Goal: Transaction & Acquisition: Subscribe to service/newsletter

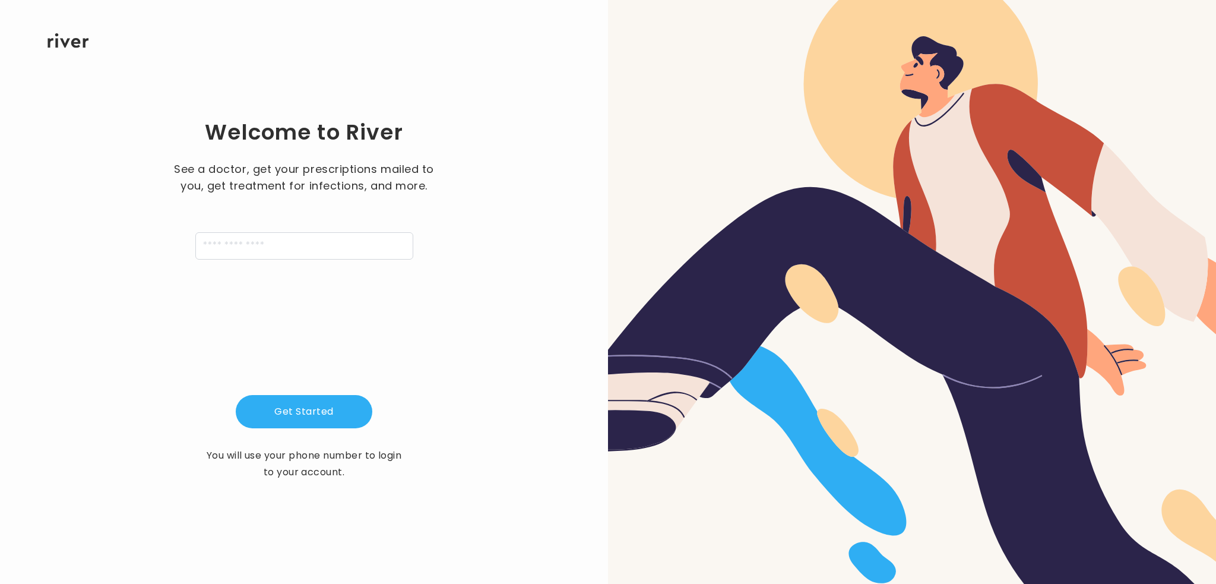
click at [308, 230] on div "See a doctor, get your prescriptions mailed to you, get treatment for infection…" at bounding box center [303, 210] width 267 height 99
click at [314, 255] on input "tel" at bounding box center [304, 245] width 218 height 27
type input "**********"
click at [325, 405] on button "Get Started" at bounding box center [304, 411] width 137 height 33
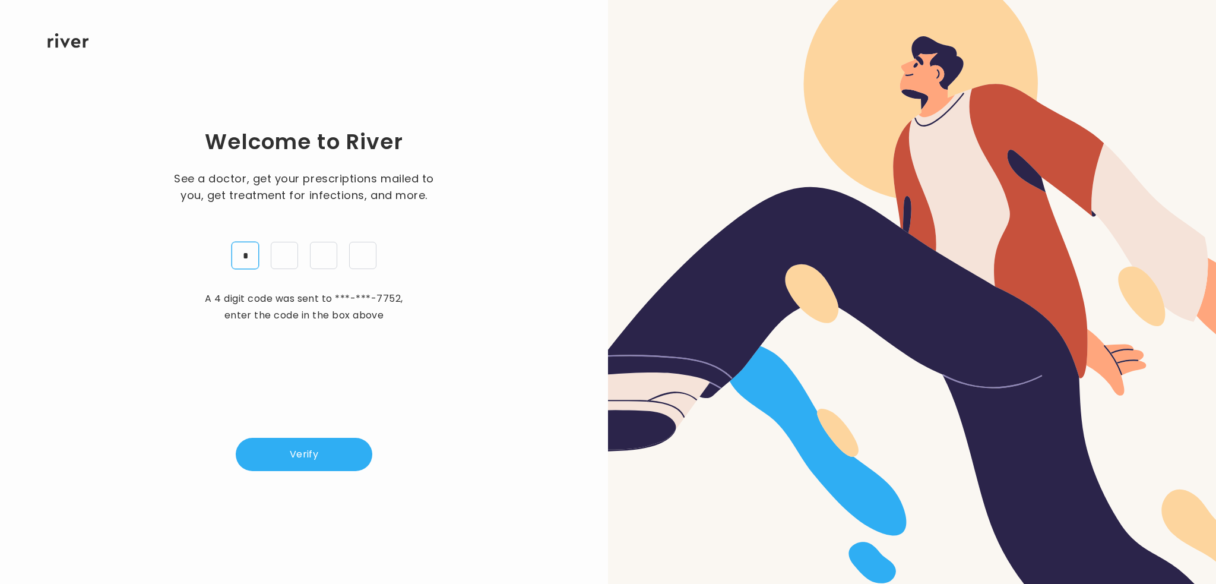
type input "*"
click at [284, 439] on button "Verify" at bounding box center [304, 454] width 137 height 33
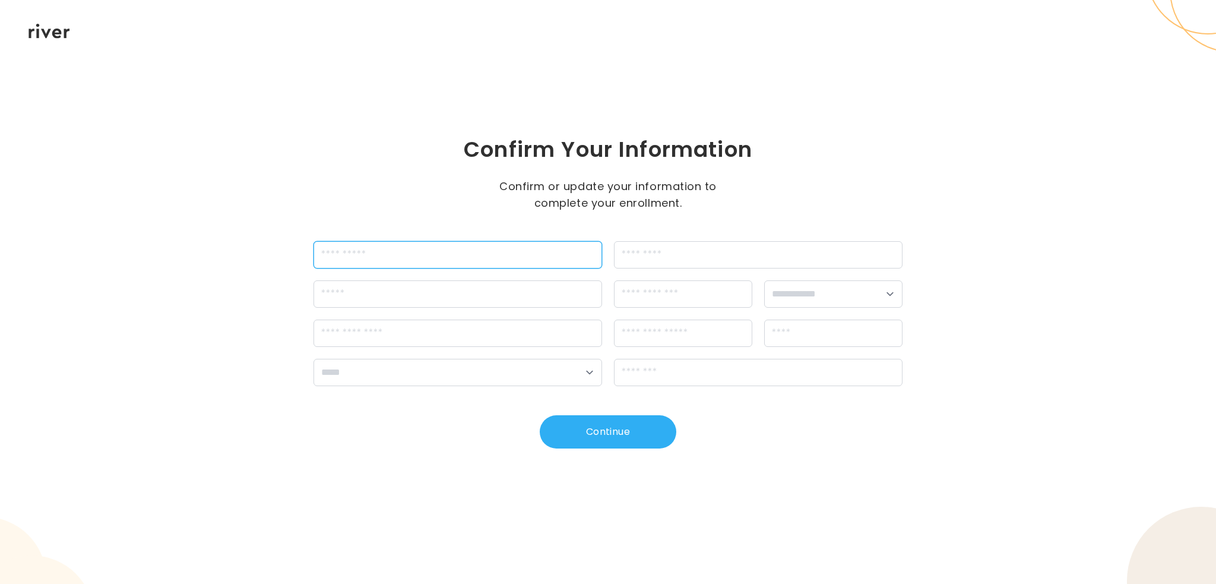
click at [485, 261] on input "firstName" at bounding box center [458, 254] width 289 height 27
type input "****"
type input "******"
type input "**********"
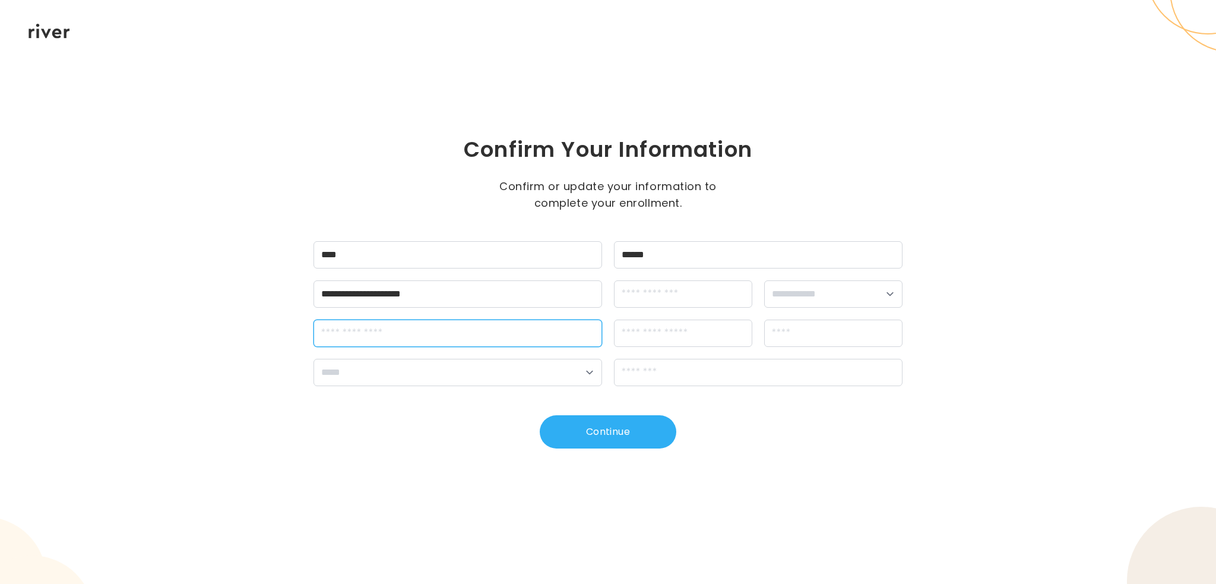
type input "**********"
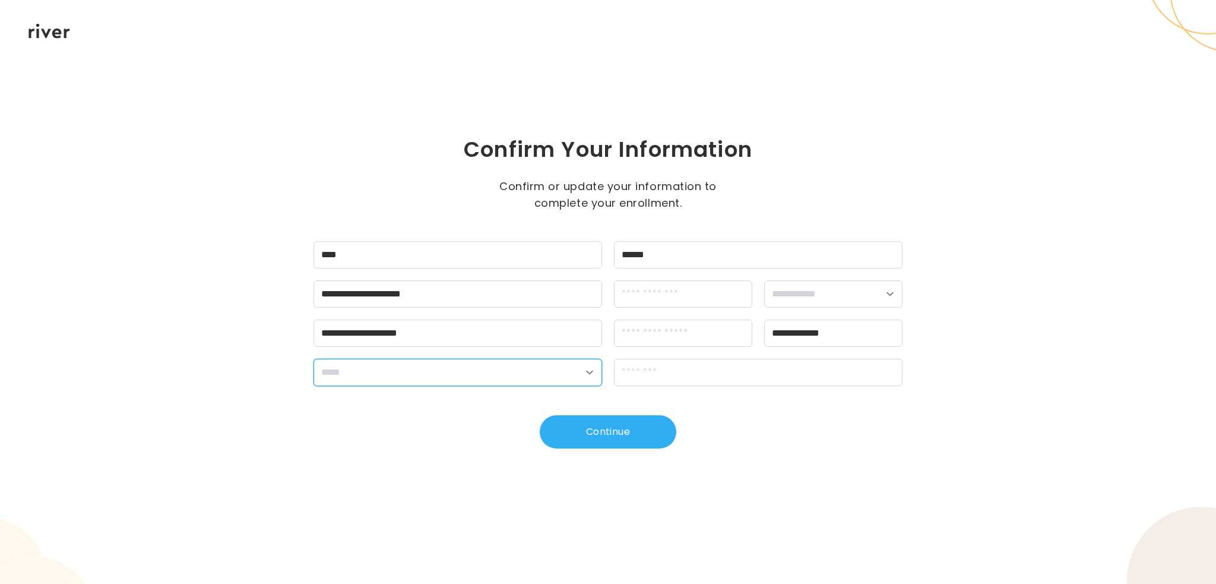
select select "**"
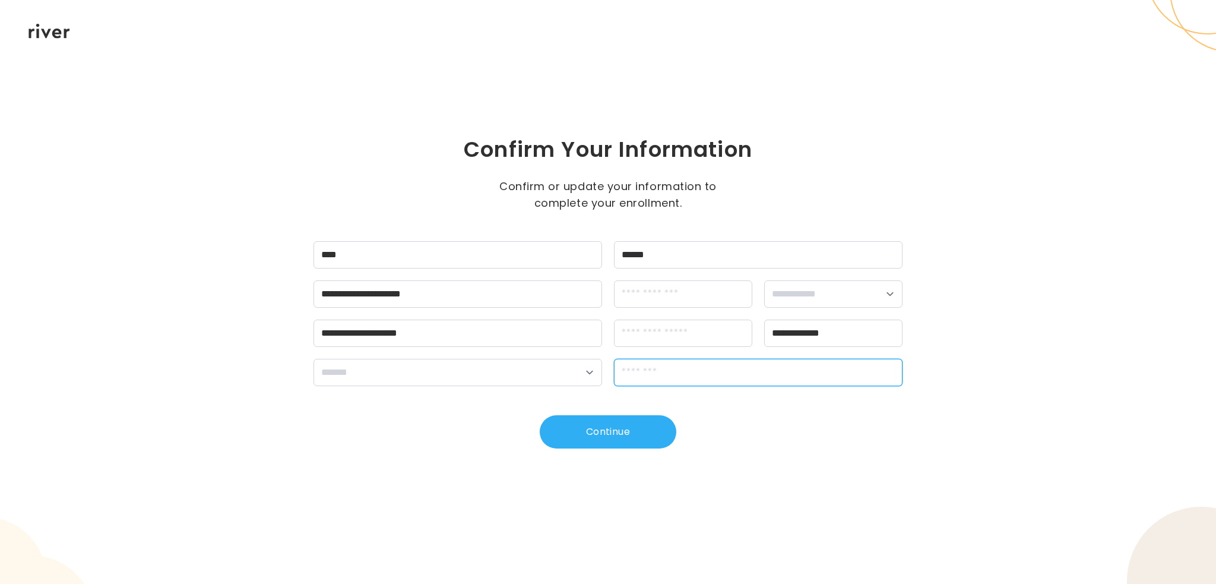
type input "*****"
click at [657, 300] on input "dateOfBirth" at bounding box center [683, 293] width 138 height 27
type input "**********"
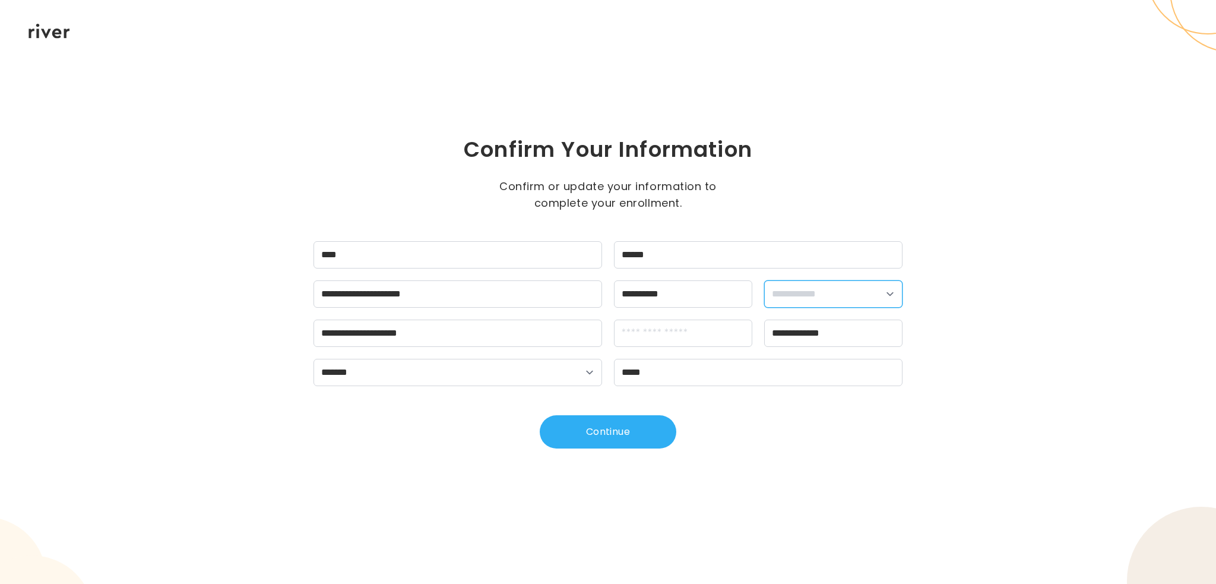
click at [768, 302] on select "**********" at bounding box center [833, 293] width 138 height 27
select select "****"
click at [764, 280] on select "**********" at bounding box center [833, 293] width 138 height 27
click at [676, 324] on input "apt" at bounding box center [683, 332] width 138 height 27
drag, startPoint x: 492, startPoint y: 337, endPoint x: 397, endPoint y: 334, distance: 95.1
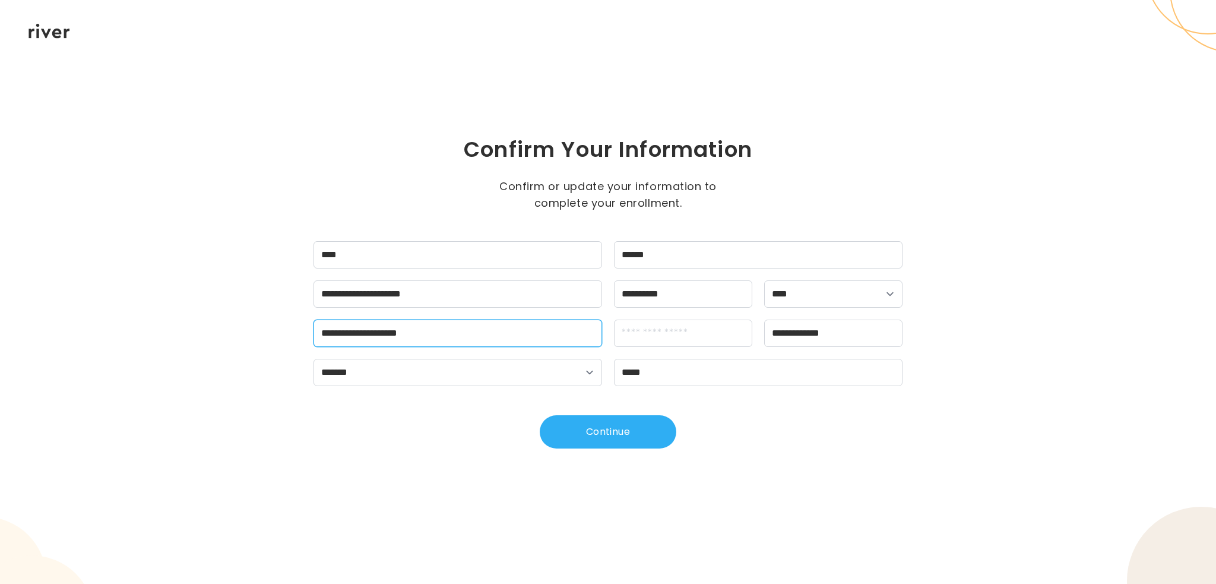
click at [397, 334] on input "**********" at bounding box center [458, 332] width 289 height 27
type input "**********"
click at [685, 340] on input "apt" at bounding box center [683, 332] width 138 height 27
paste input "*****"
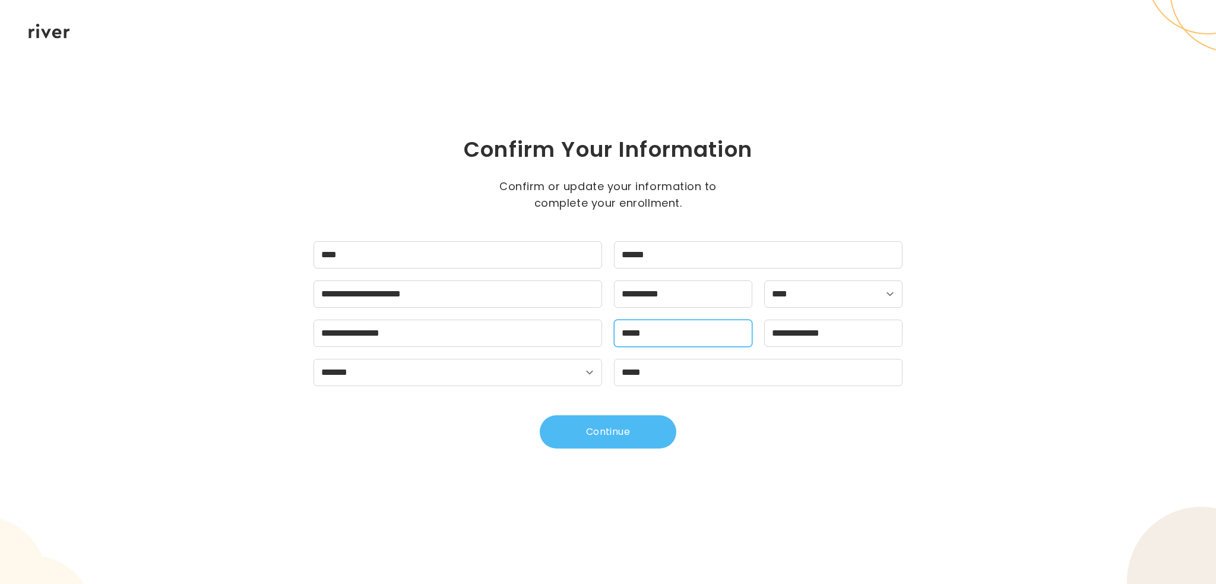
type input "*****"
click at [647, 429] on button "Continue" at bounding box center [608, 431] width 137 height 33
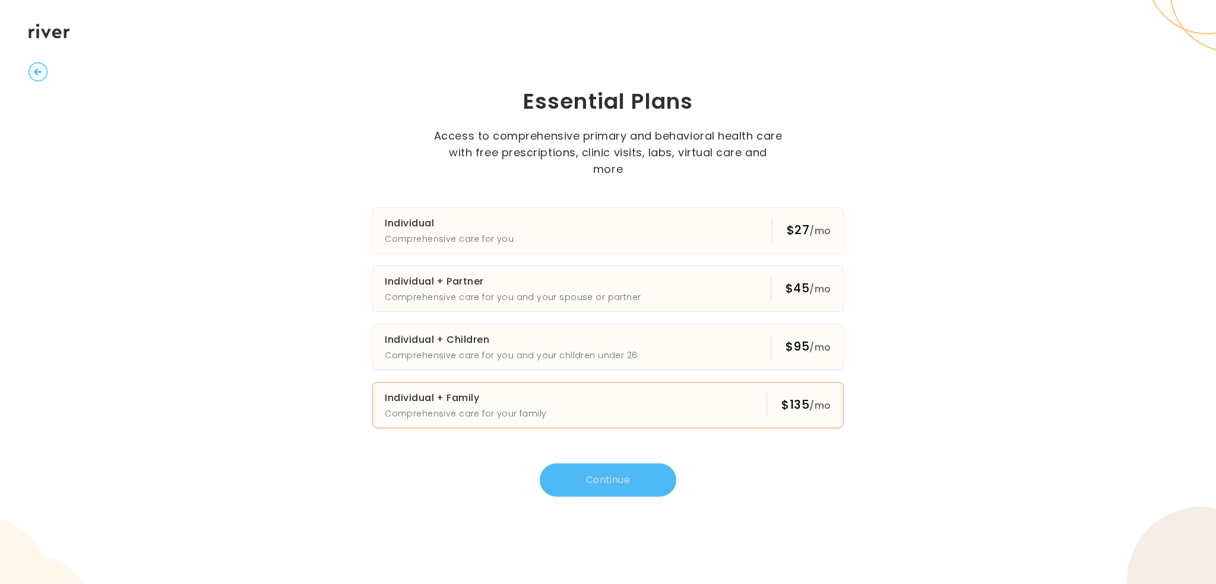
click at [613, 391] on button "Individual + Family Comprehensive care for your family $135 /mo" at bounding box center [607, 405] width 471 height 46
click at [573, 453] on div "Essential Plans Access to comprehensive primary and behavioral health care with…" at bounding box center [608, 291] width 589 height 409
click at [578, 473] on button "Continue" at bounding box center [608, 479] width 137 height 33
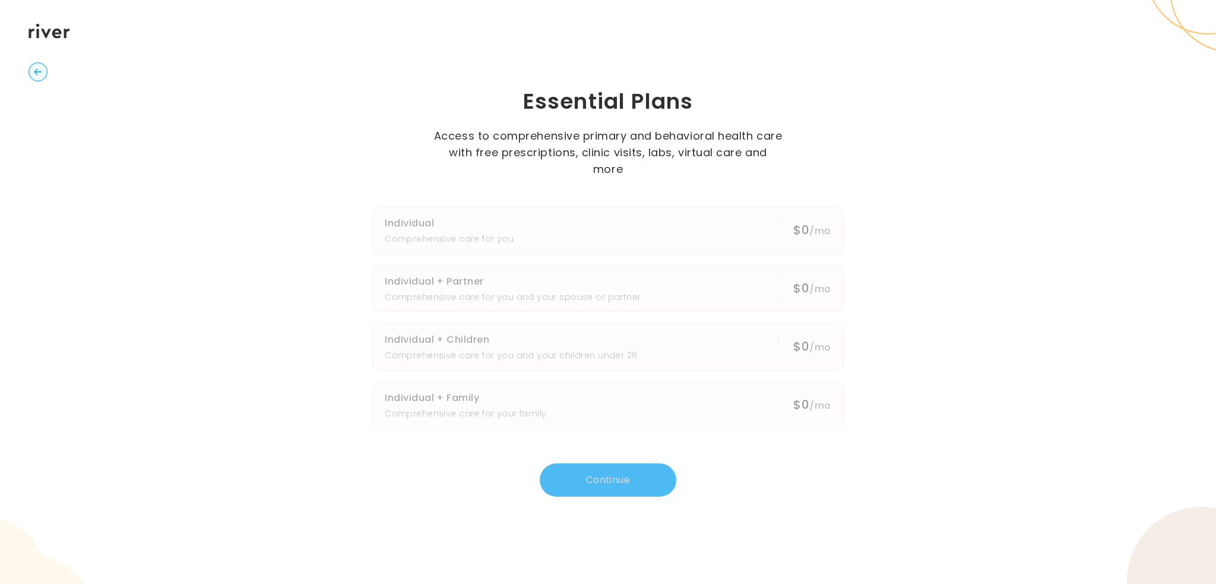
click at [39, 36] on icon at bounding box center [50, 31] width 42 height 15
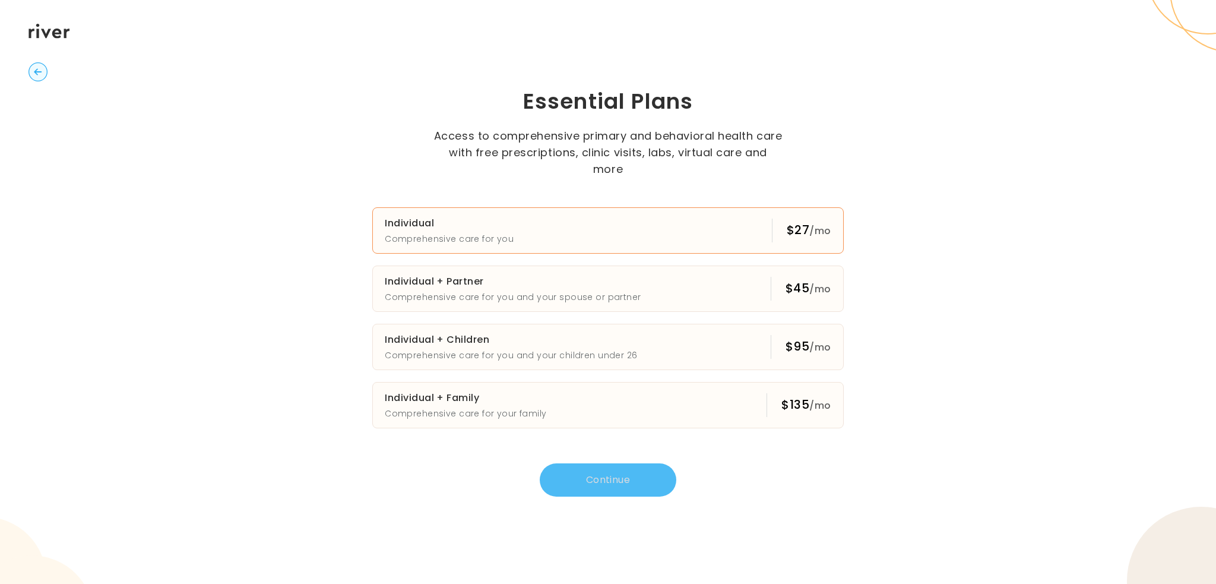
click at [507, 215] on h3 "Individual" at bounding box center [449, 223] width 129 height 17
click at [599, 471] on button "Continue" at bounding box center [608, 479] width 137 height 33
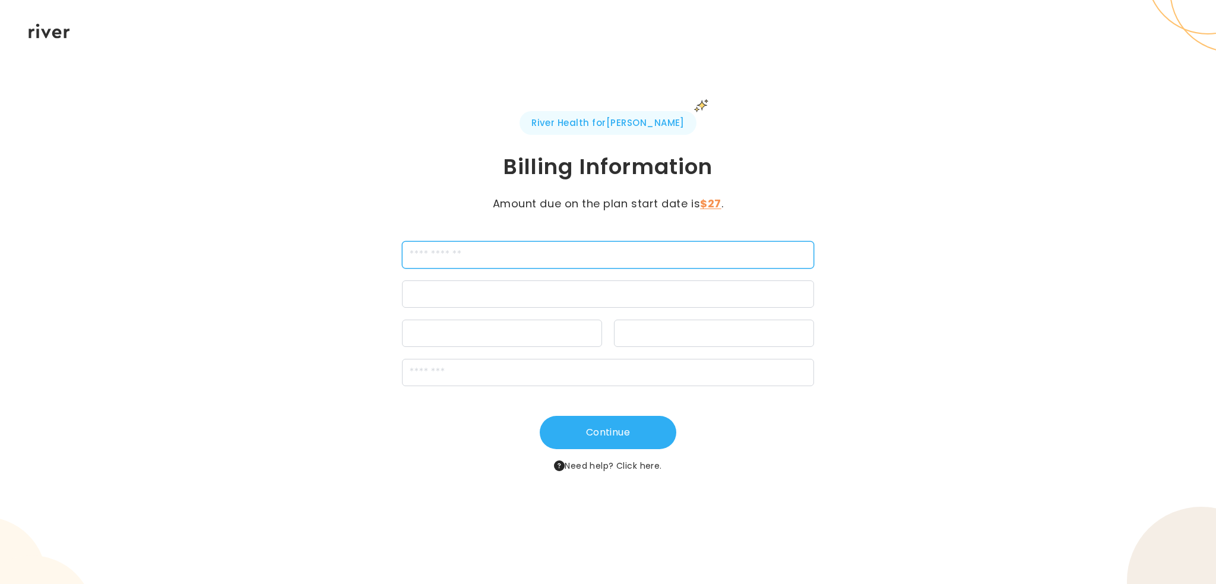
click at [525, 256] on input "cardName" at bounding box center [608, 254] width 412 height 27
click at [508, 257] on input "cardName" at bounding box center [608, 254] width 412 height 27
type input "**********"
click at [528, 281] on div at bounding box center [608, 293] width 412 height 27
click at [447, 286] on div at bounding box center [608, 293] width 412 height 27
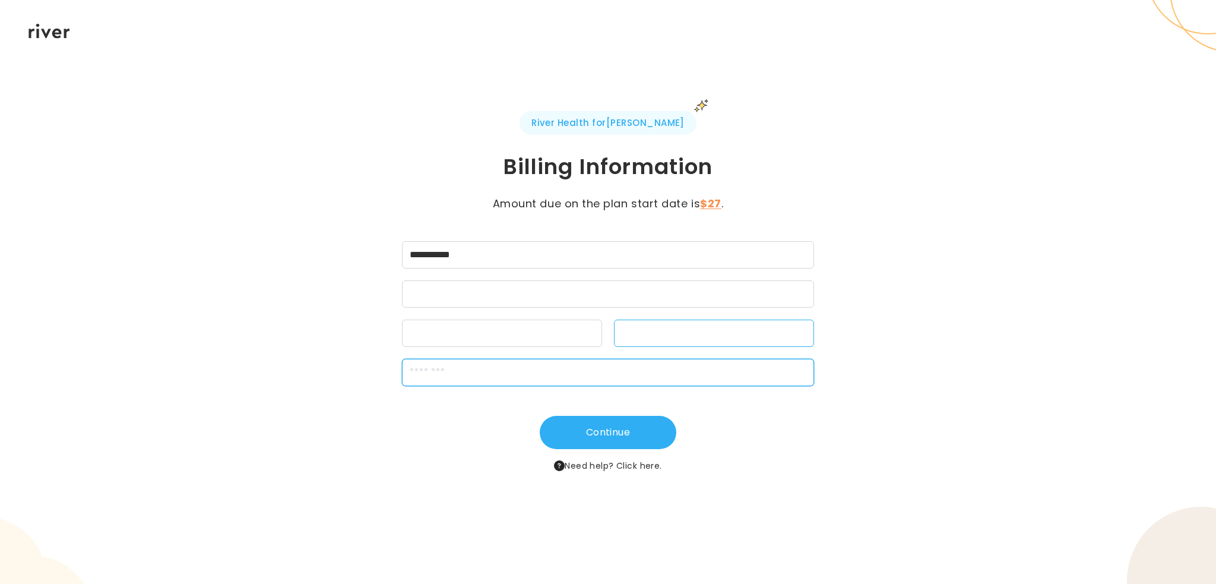
click at [473, 362] on input "zipCode" at bounding box center [608, 372] width 412 height 27
type input "*****"
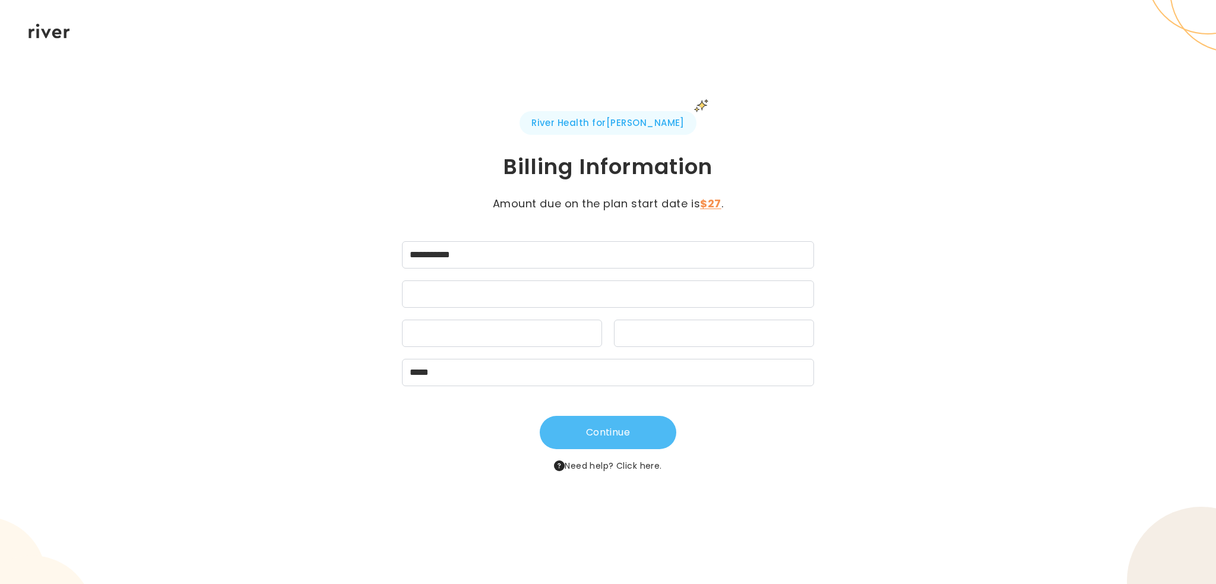
click at [625, 435] on button "Continue" at bounding box center [608, 432] width 137 height 33
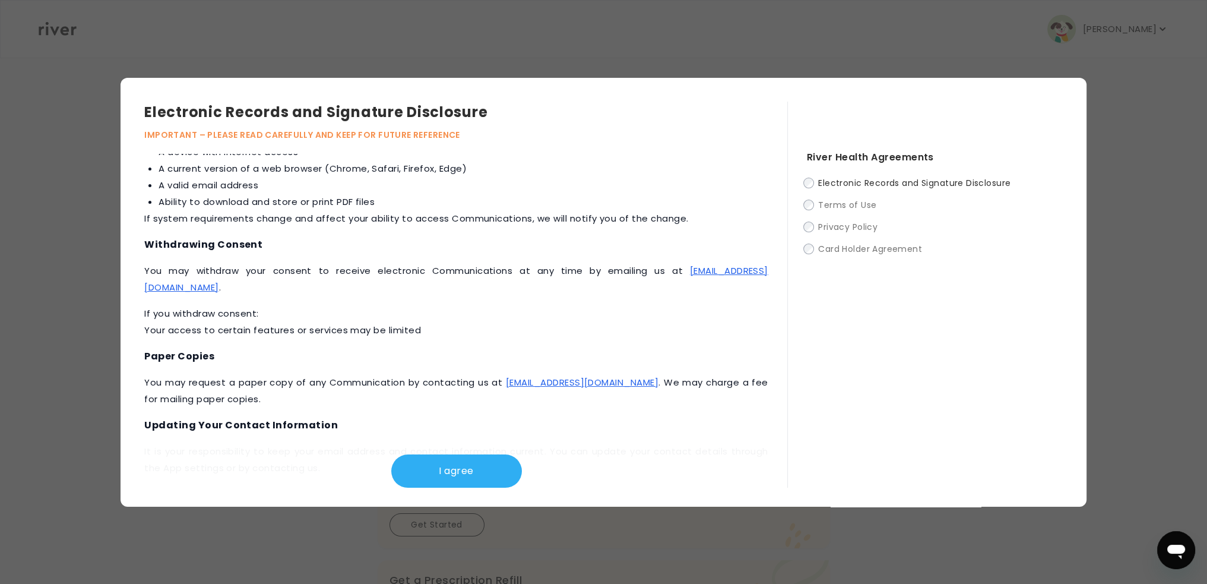
scroll to position [485, 0]
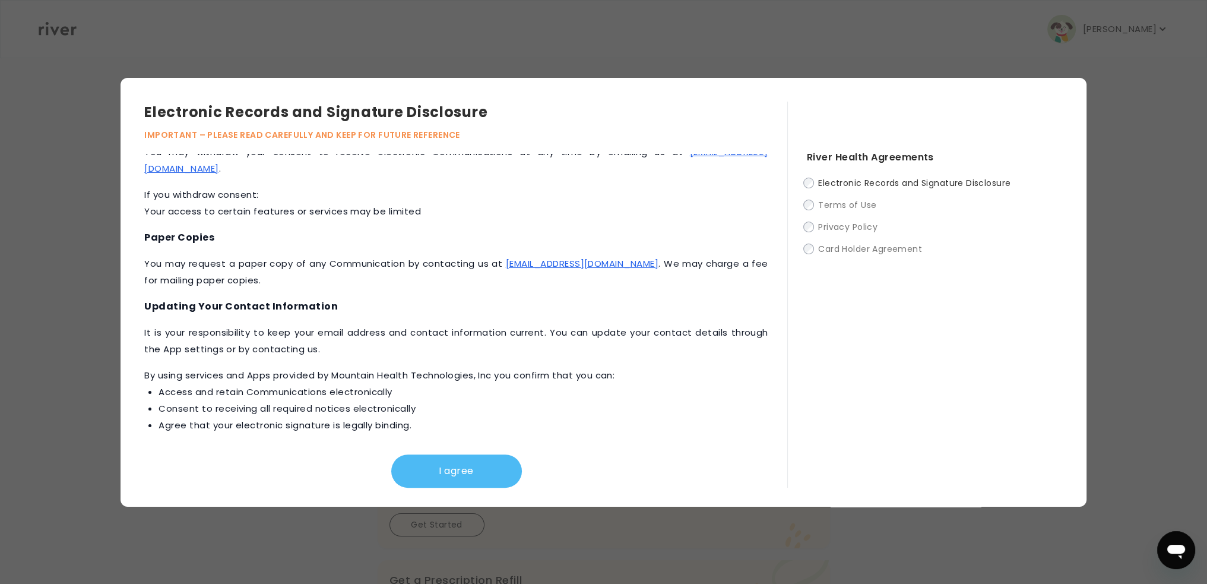
click at [442, 470] on button "I agree" at bounding box center [456, 470] width 131 height 33
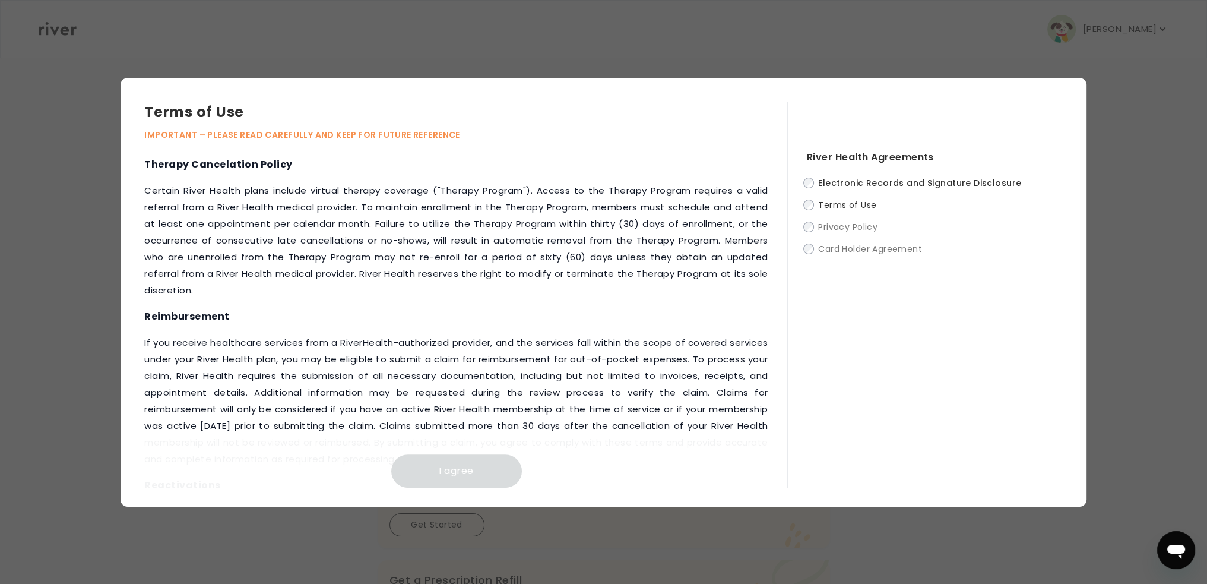
scroll to position [1188, 0]
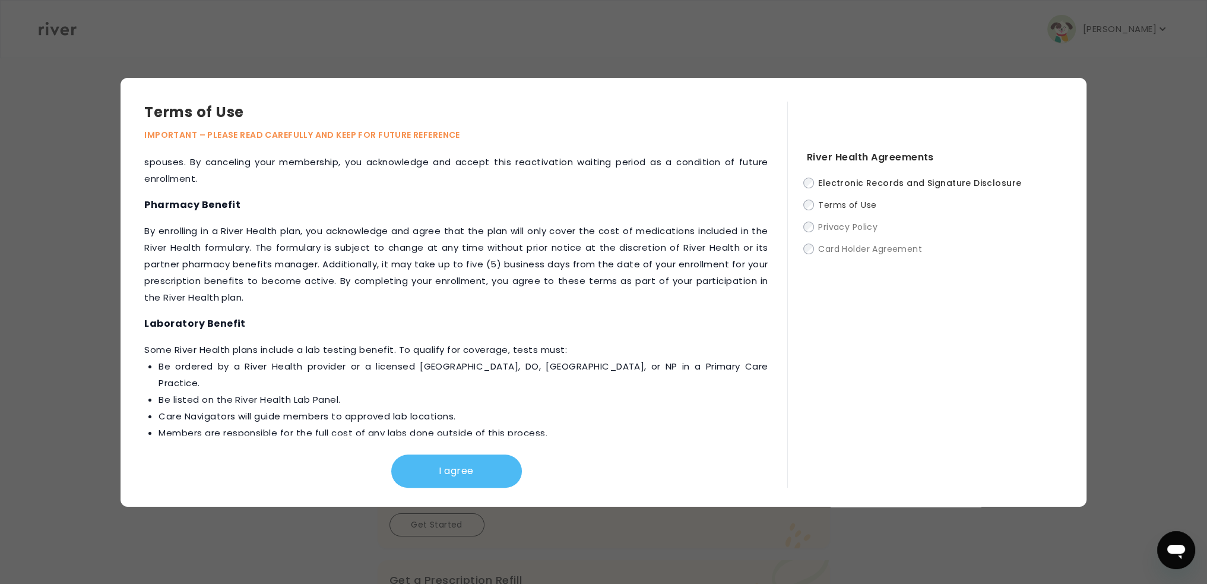
click at [452, 460] on button "I agree" at bounding box center [456, 470] width 131 height 33
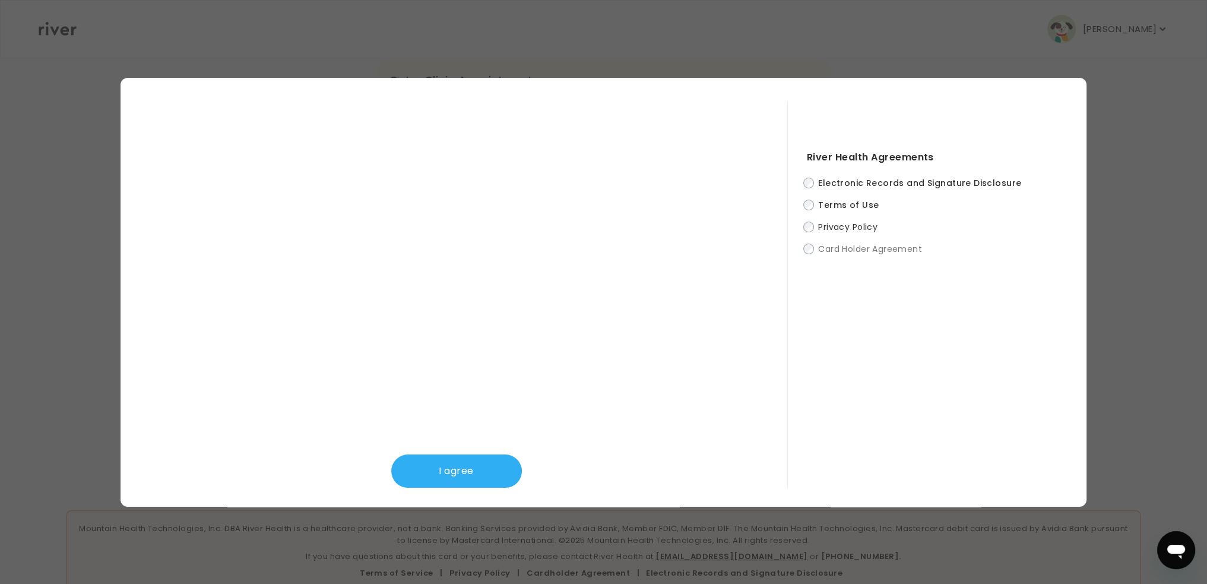
scroll to position [321, 0]
click at [460, 467] on button "I agree" at bounding box center [456, 470] width 131 height 33
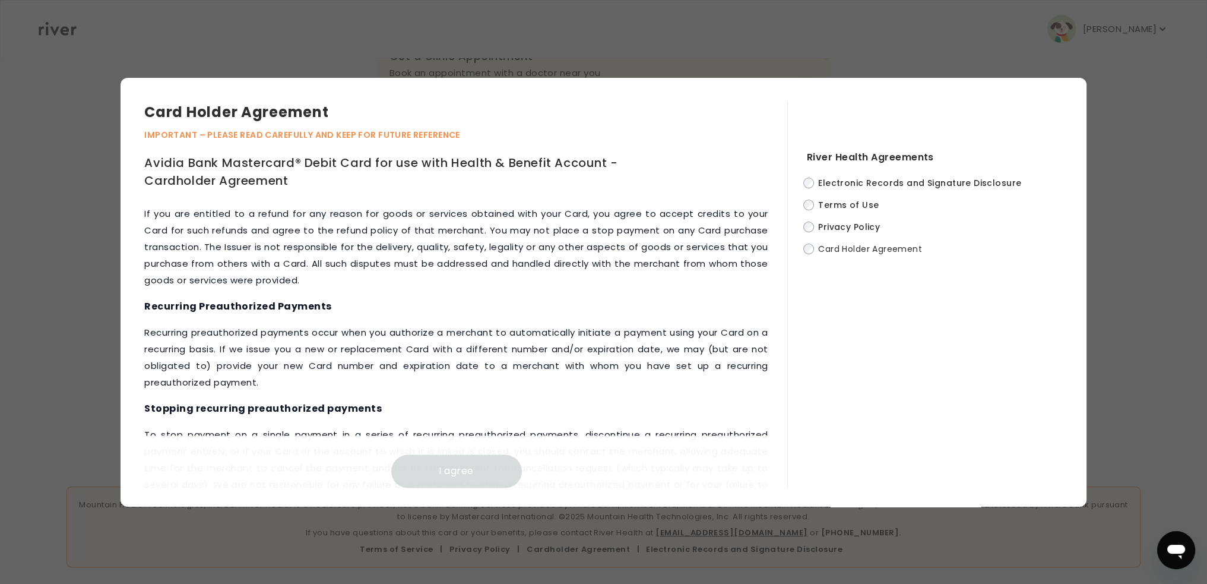
scroll to position [4730, 0]
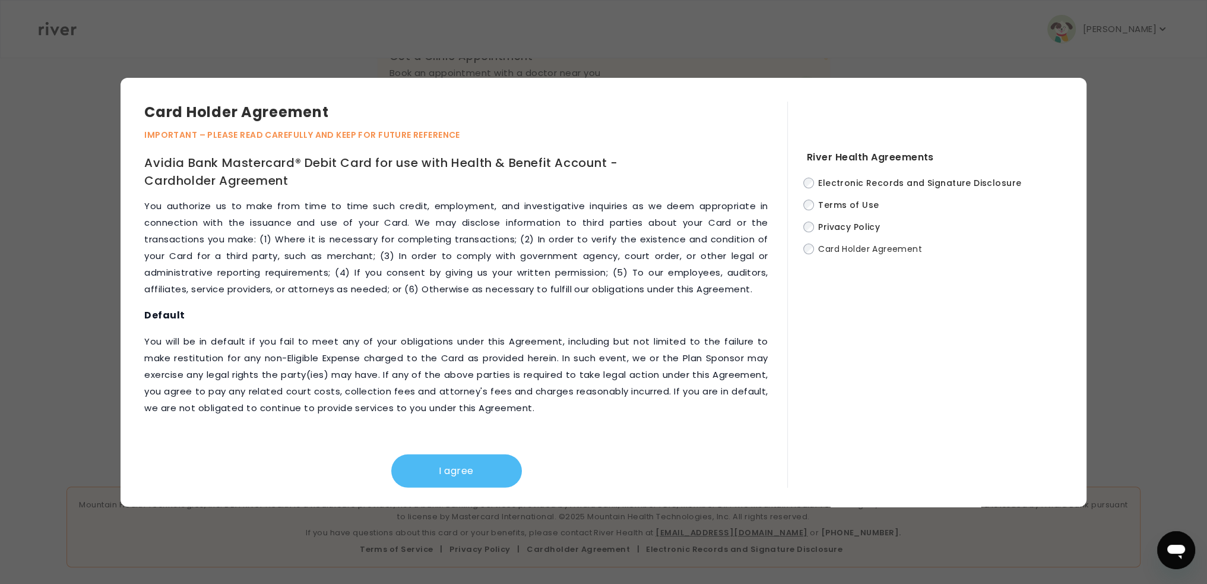
click at [475, 458] on button "I agree" at bounding box center [456, 470] width 131 height 33
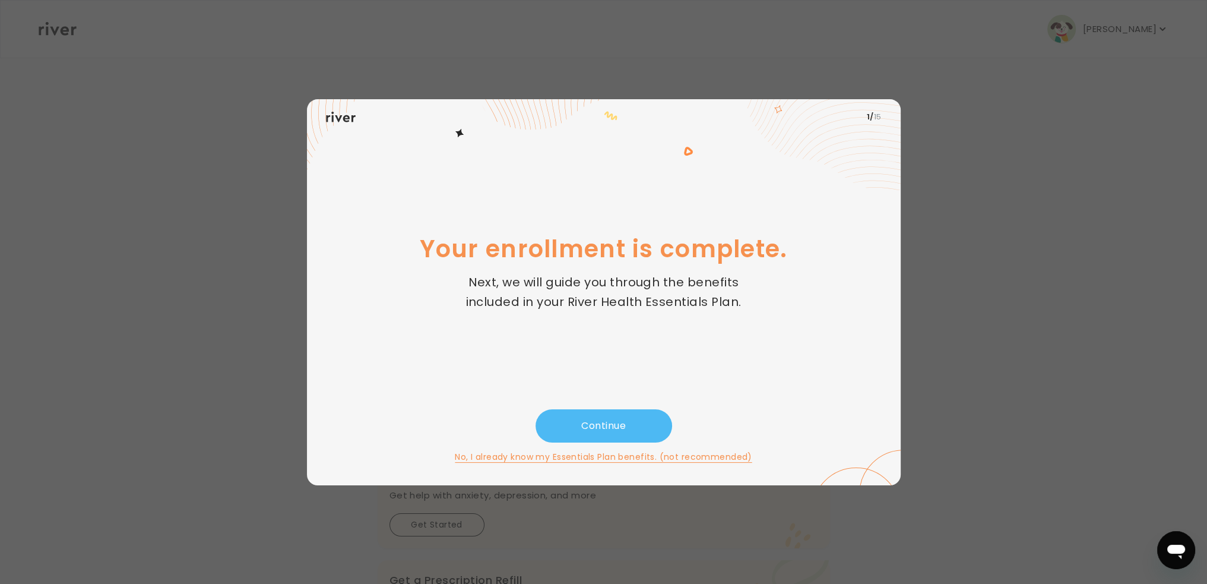
click at [566, 433] on button "Continue" at bounding box center [604, 425] width 137 height 33
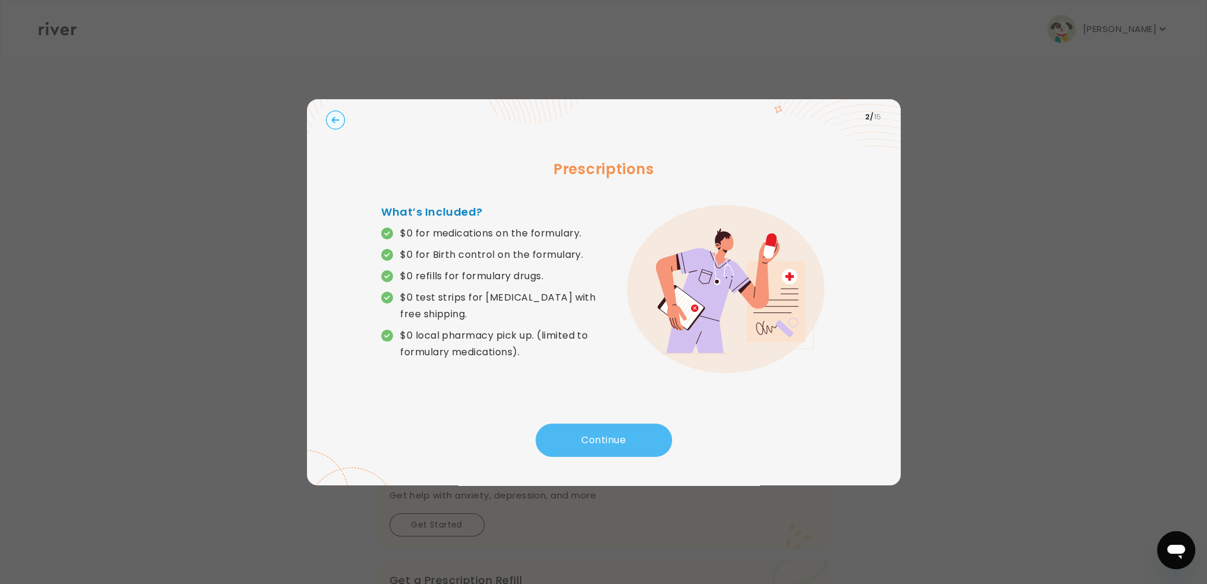
click at [632, 444] on button "Continue" at bounding box center [604, 439] width 137 height 33
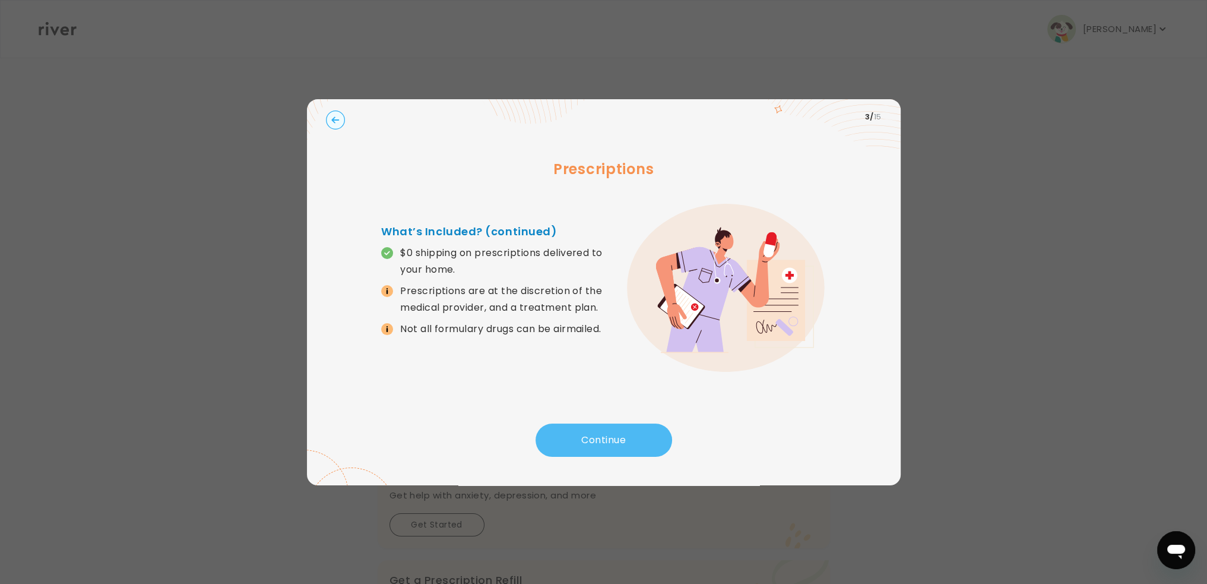
click at [629, 442] on button "Continue" at bounding box center [604, 439] width 137 height 33
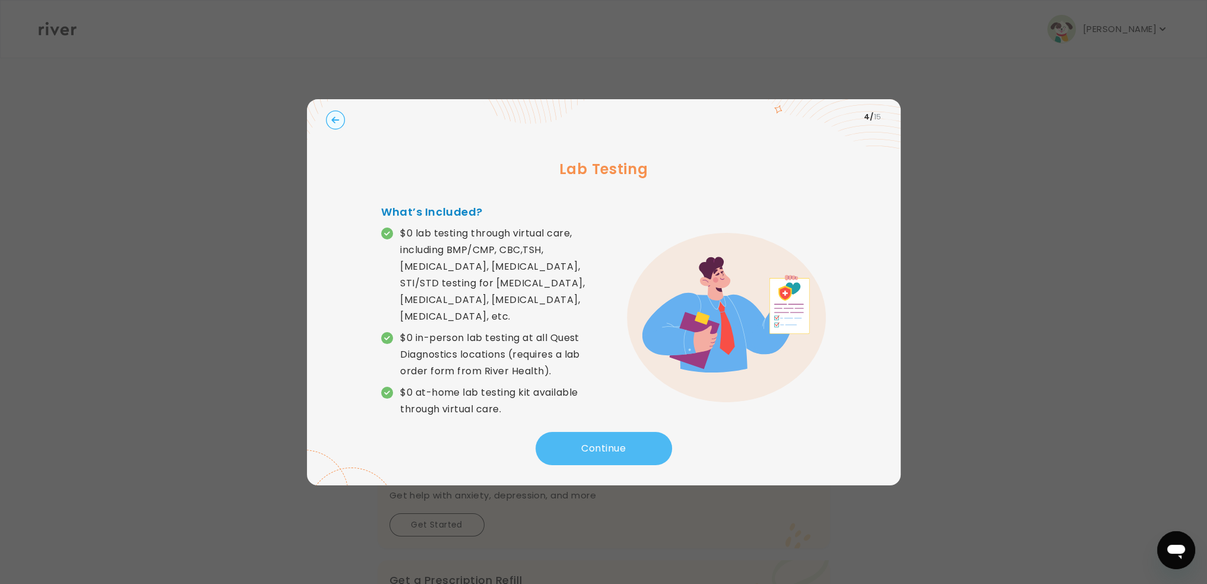
click at [613, 450] on button "Continue" at bounding box center [604, 448] width 137 height 33
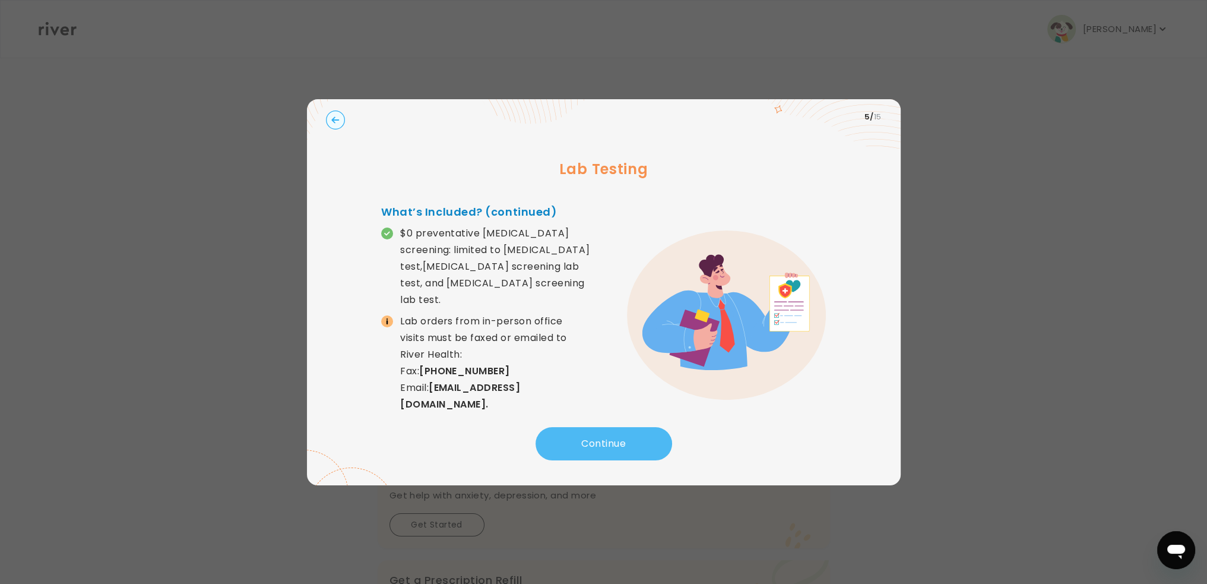
click at [612, 450] on button "Continue" at bounding box center [604, 443] width 137 height 33
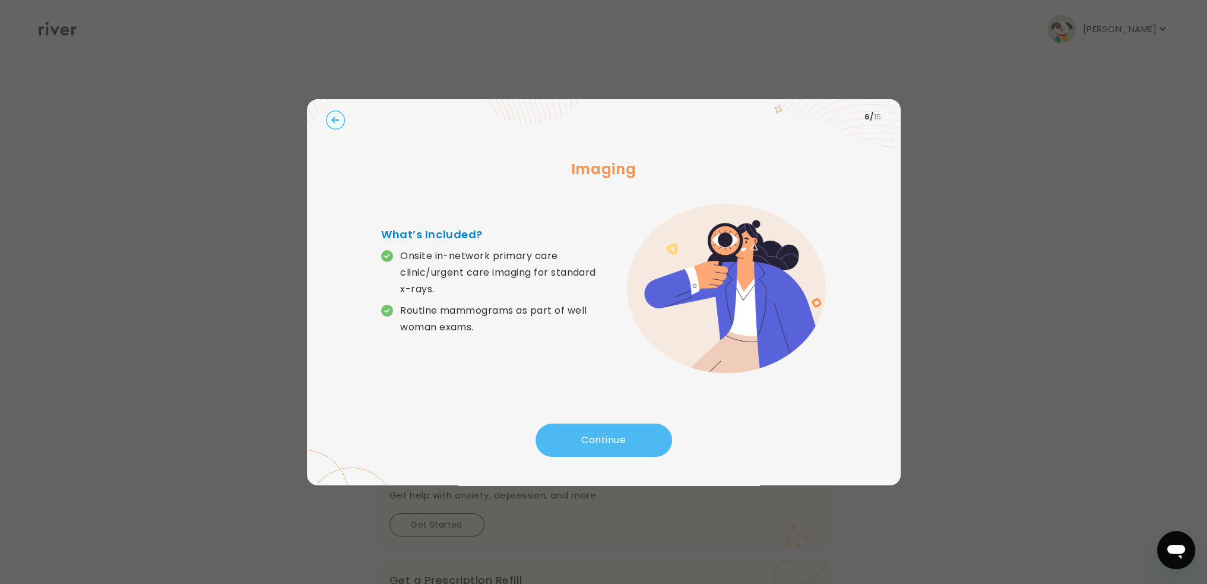
click at [612, 450] on button "Continue" at bounding box center [604, 439] width 137 height 33
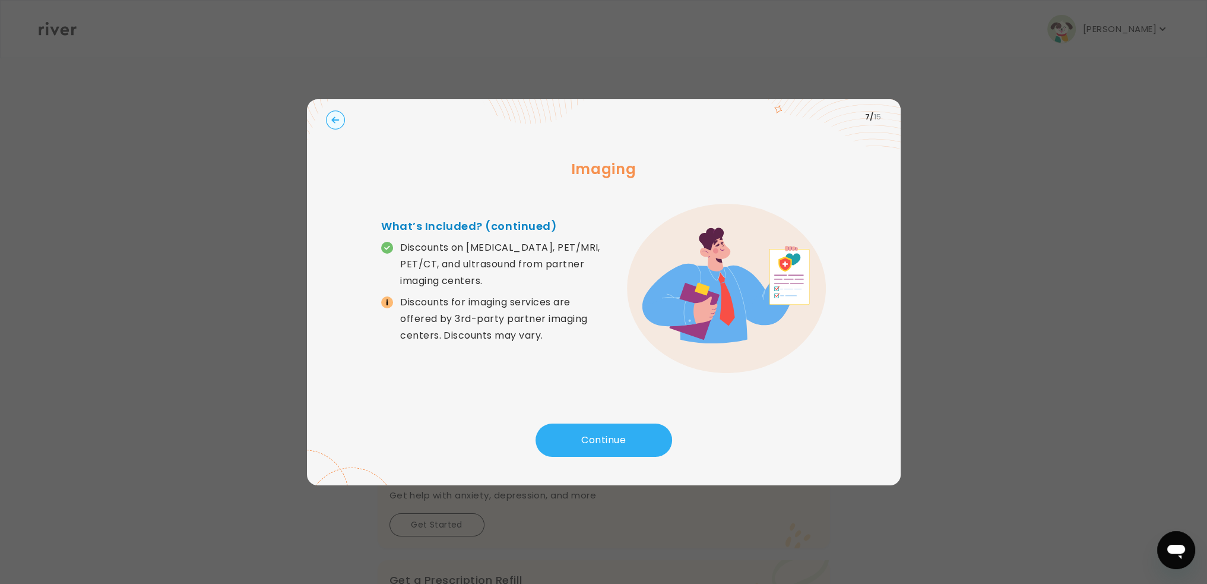
click at [331, 120] on circle "button" at bounding box center [335, 119] width 18 height 18
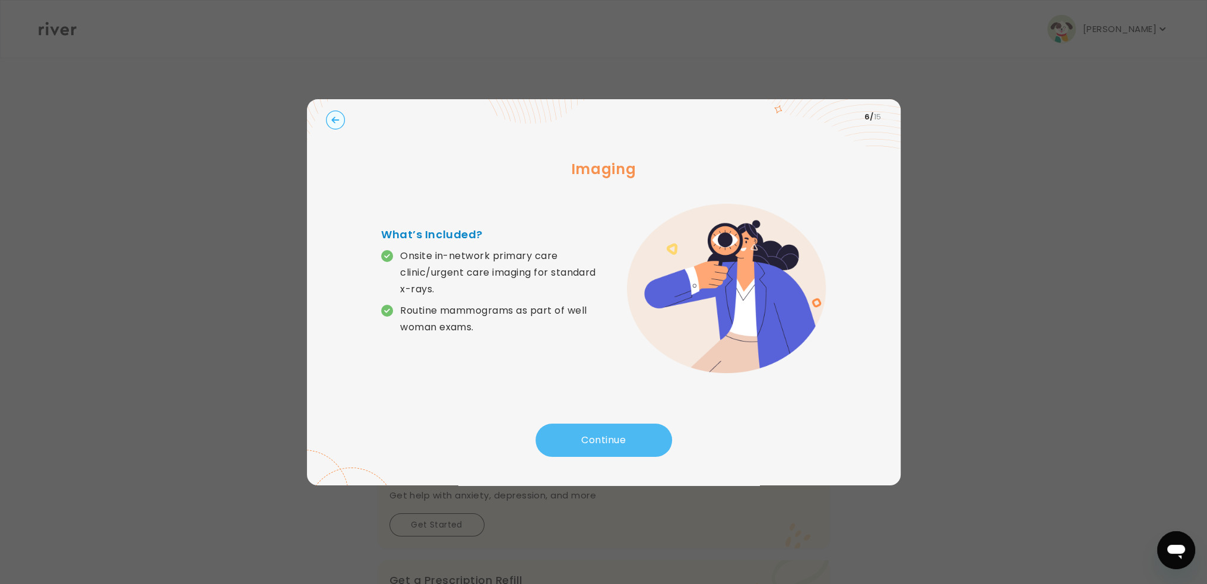
click at [577, 448] on button "Continue" at bounding box center [604, 439] width 137 height 33
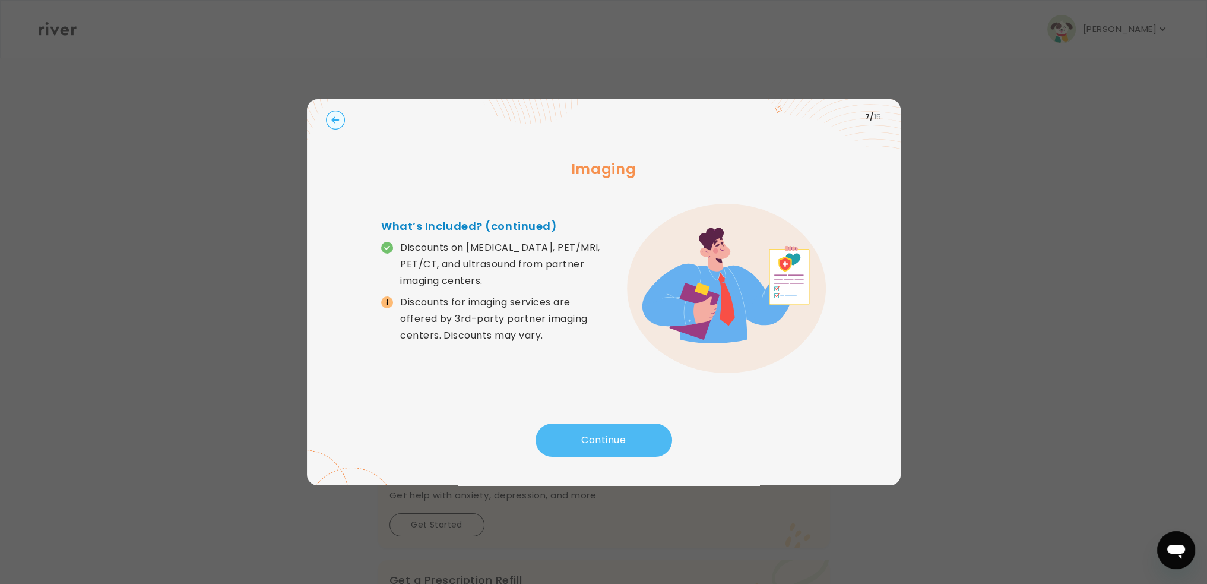
click at [583, 451] on button "Continue" at bounding box center [604, 439] width 137 height 33
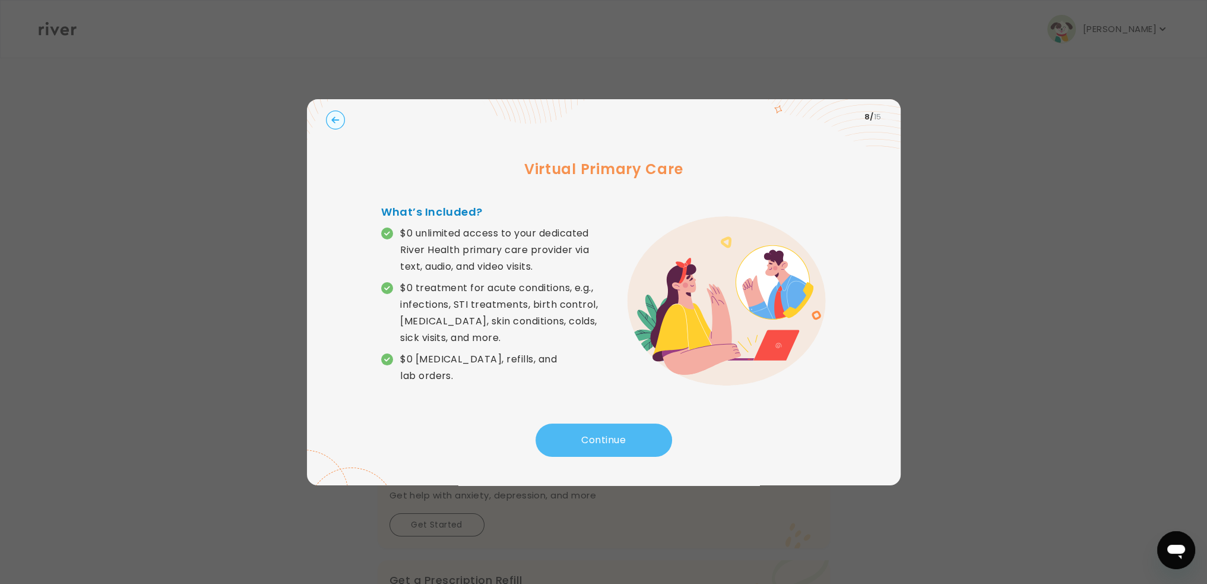
click at [588, 435] on button "Continue" at bounding box center [604, 439] width 137 height 33
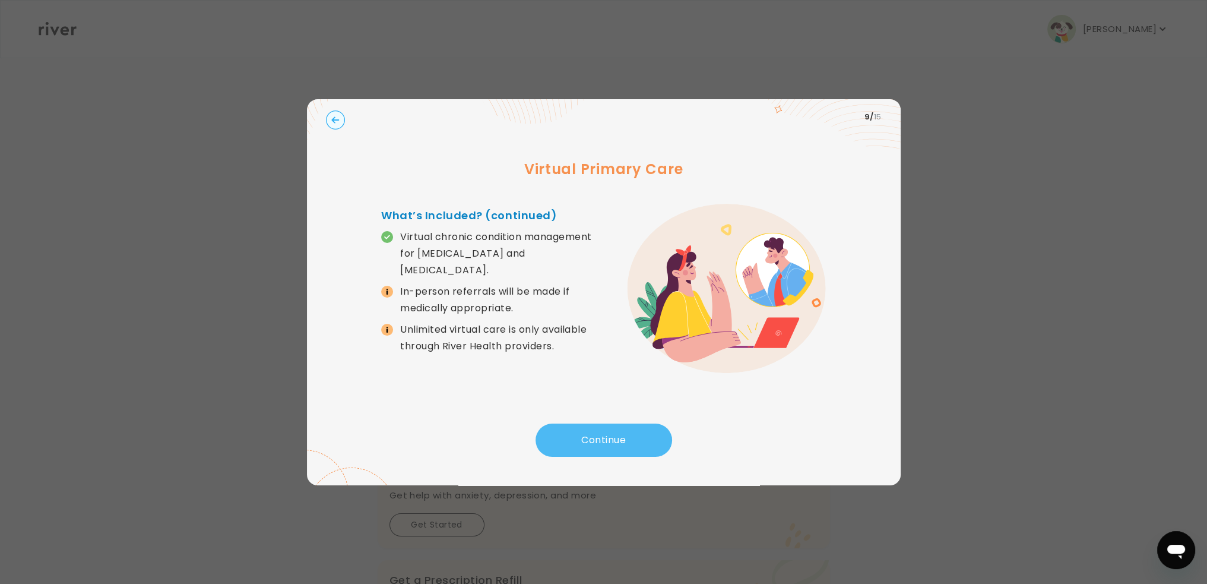
click at [586, 443] on button "Continue" at bounding box center [604, 439] width 137 height 33
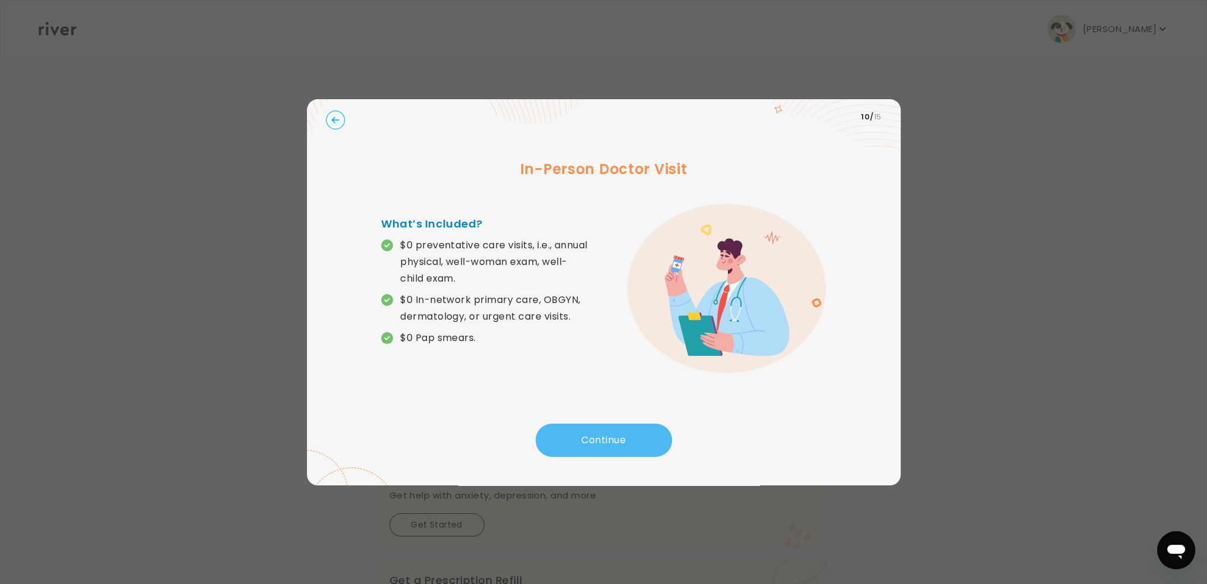
click at [568, 451] on button "Continue" at bounding box center [604, 439] width 137 height 33
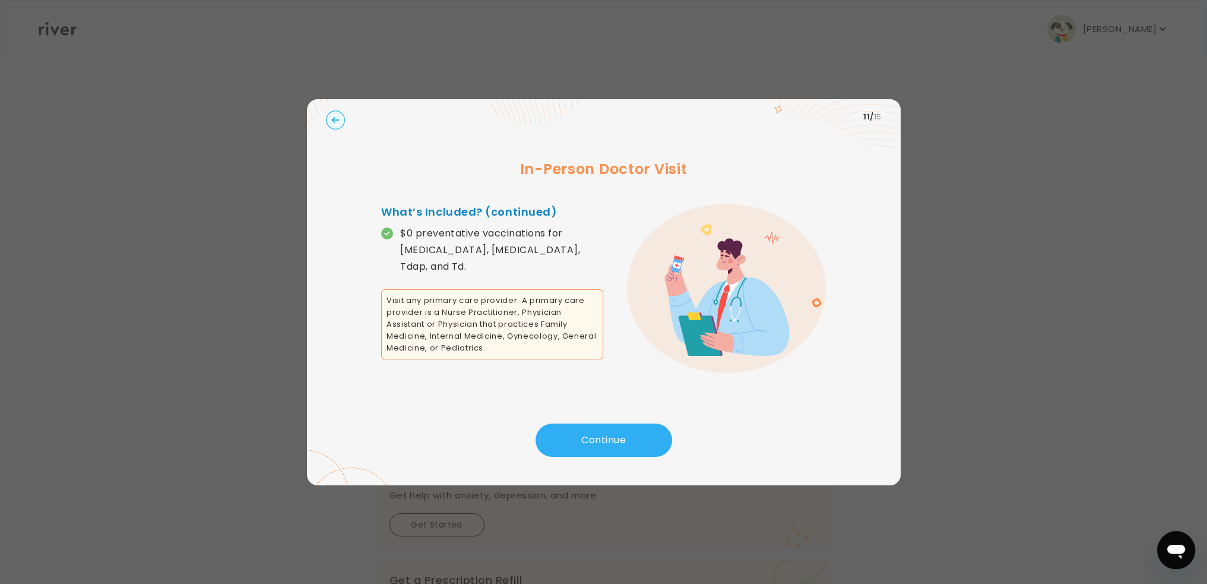
click at [606, 460] on div "Continue" at bounding box center [604, 443] width 556 height 40
click at [628, 452] on button "Continue" at bounding box center [604, 439] width 137 height 33
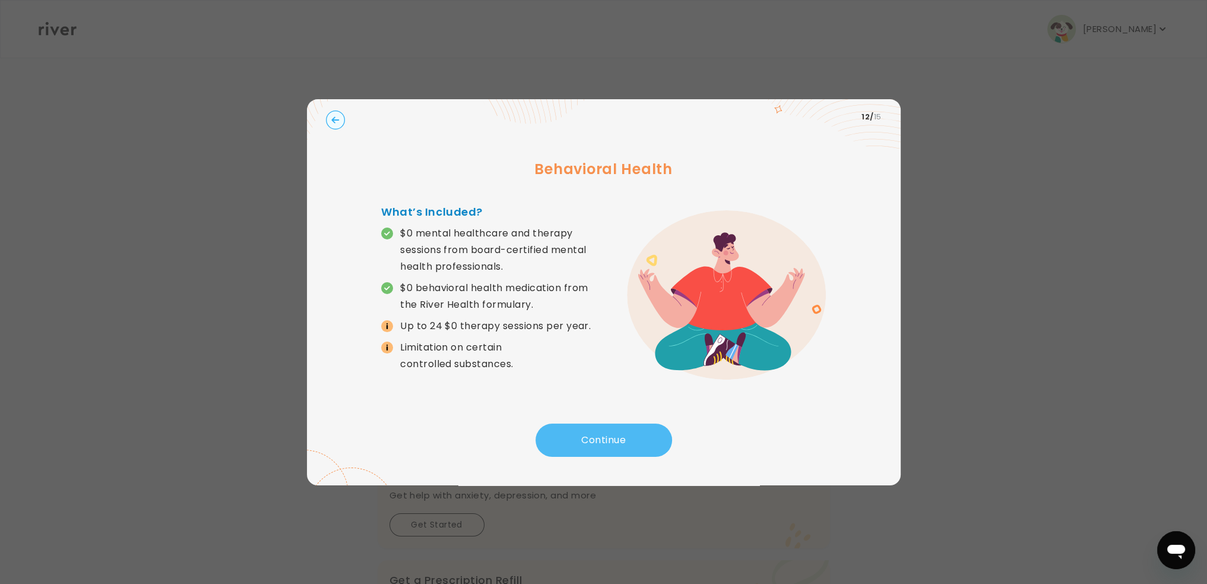
click at [618, 448] on button "Continue" at bounding box center [604, 439] width 137 height 33
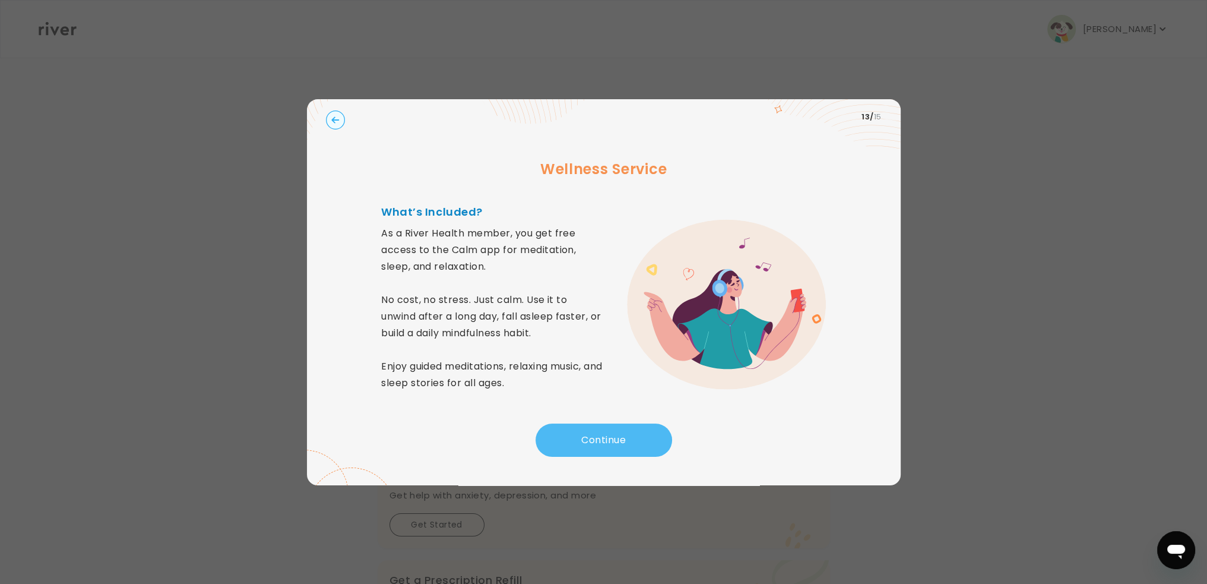
click at [604, 435] on button "Continue" at bounding box center [604, 439] width 137 height 33
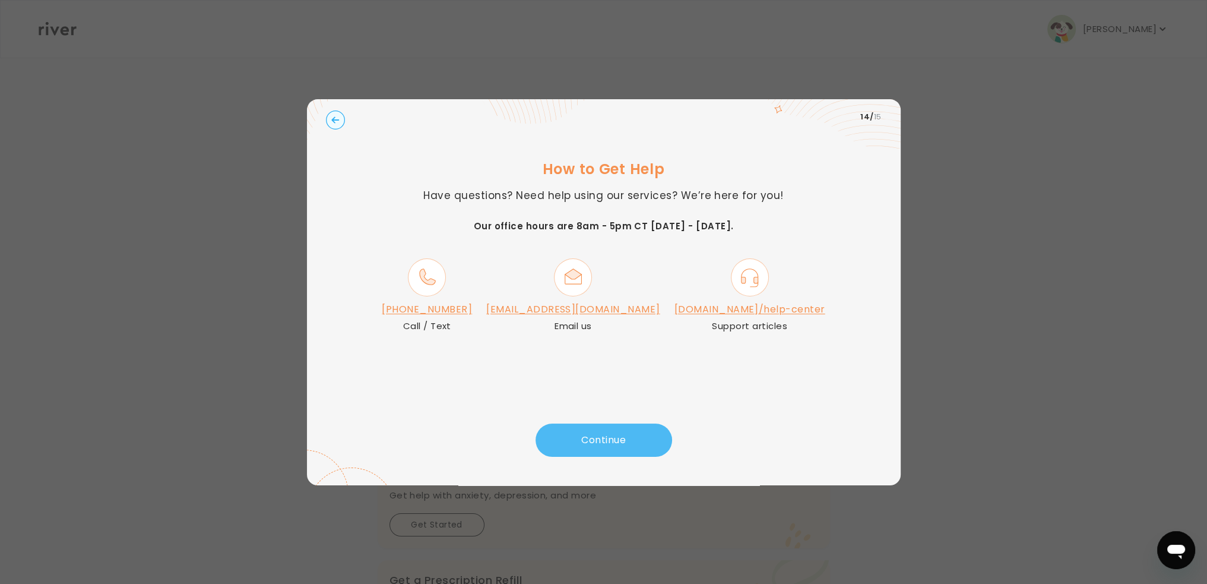
click at [639, 438] on button "Continue" at bounding box center [604, 439] width 137 height 33
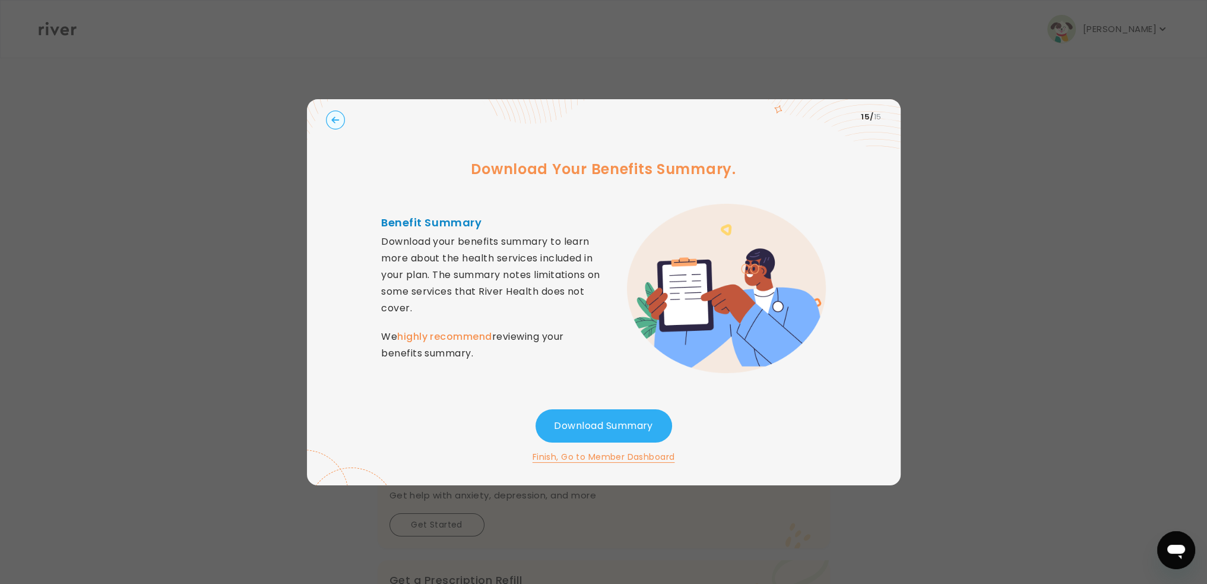
click at [625, 433] on button "Download Summary" at bounding box center [604, 425] width 137 height 33
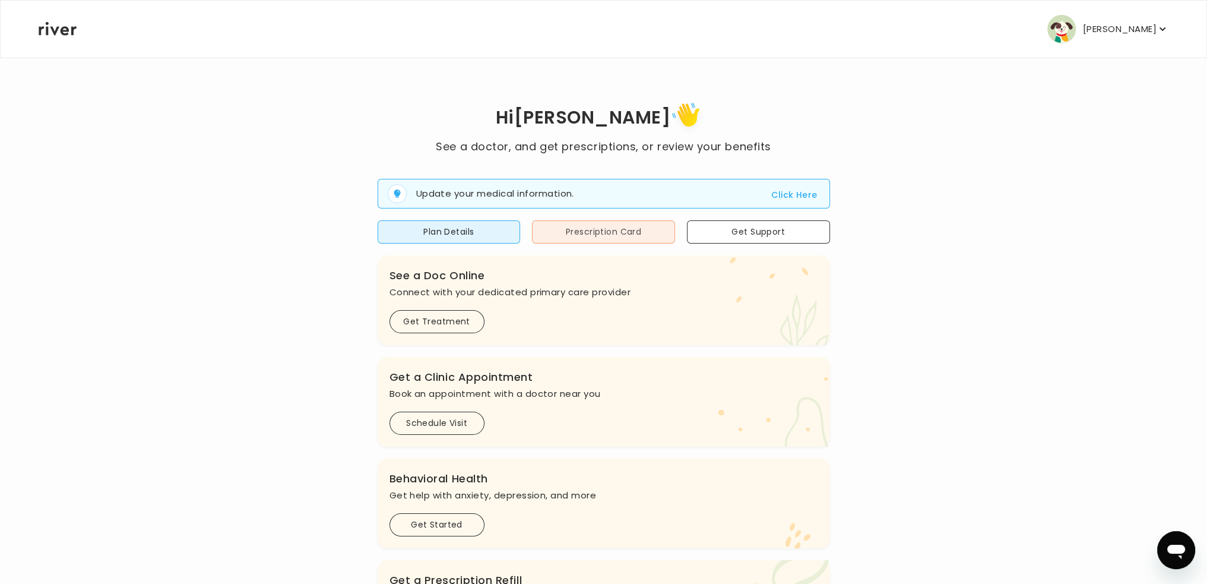
click at [619, 229] on button "Prescription Card" at bounding box center [603, 231] width 143 height 23
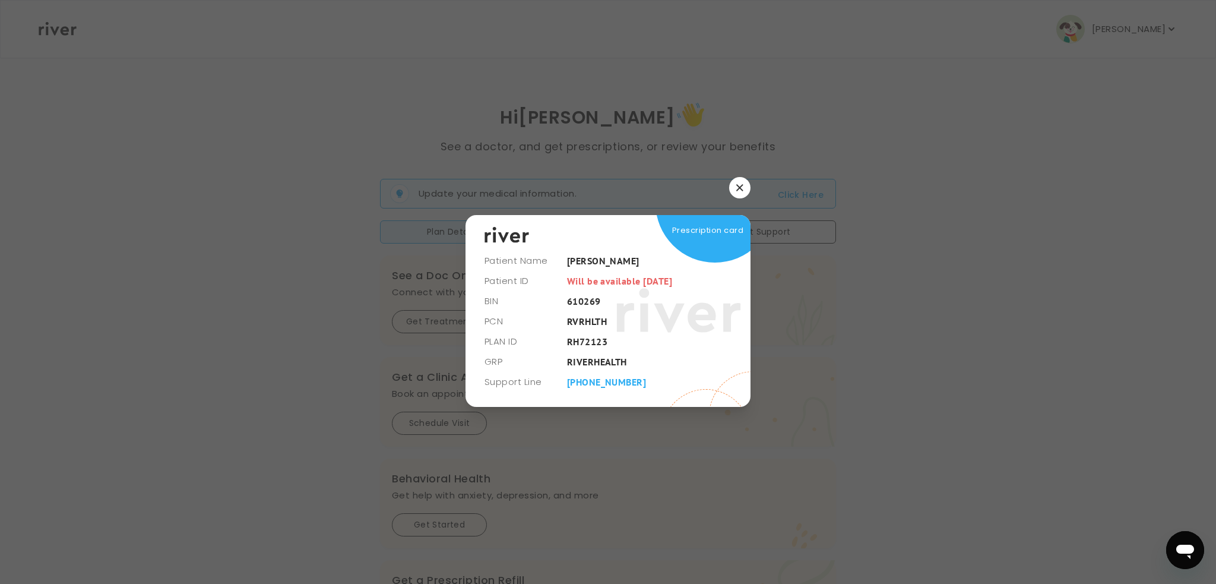
click at [738, 194] on button "button" at bounding box center [739, 187] width 21 height 21
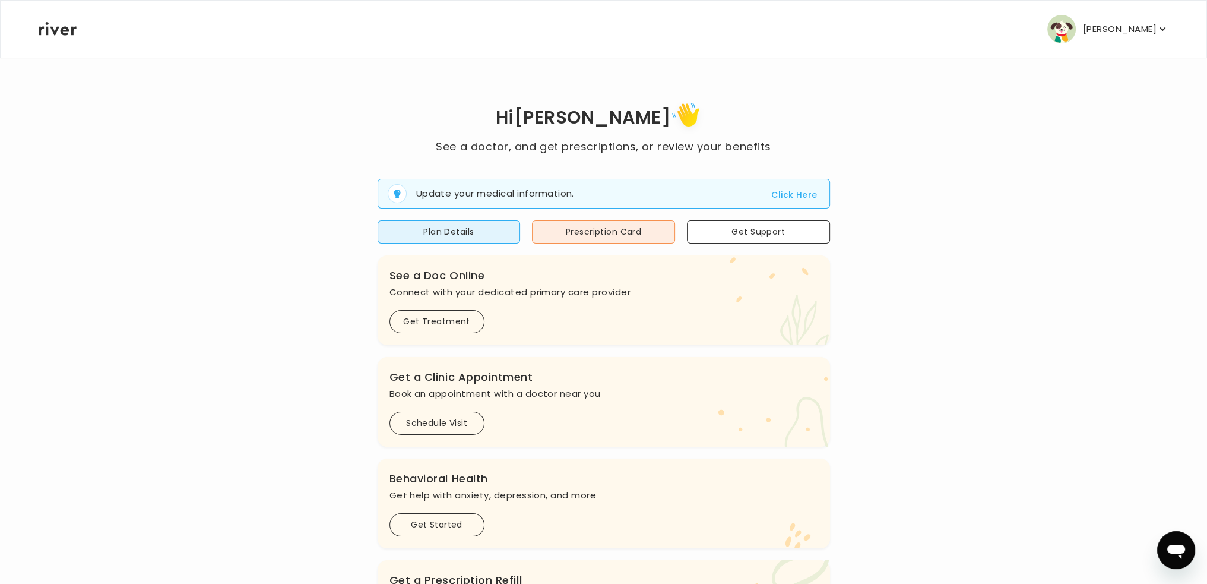
click at [1162, 32] on icon "button" at bounding box center [1163, 29] width 12 height 12
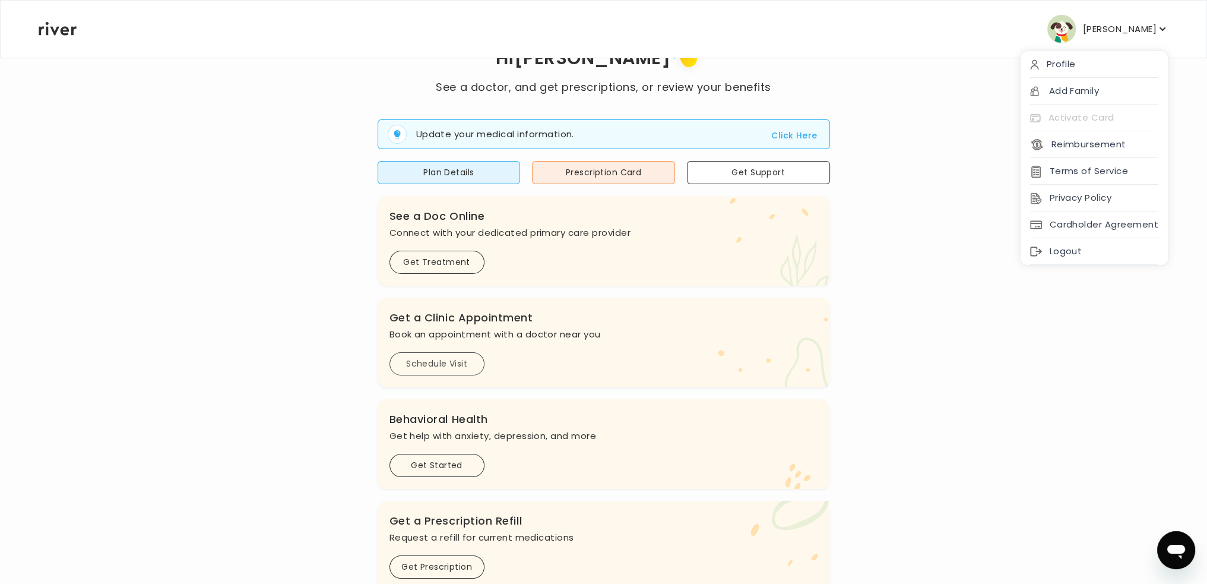
click at [454, 363] on button "Schedule Visit" at bounding box center [437, 363] width 95 height 23
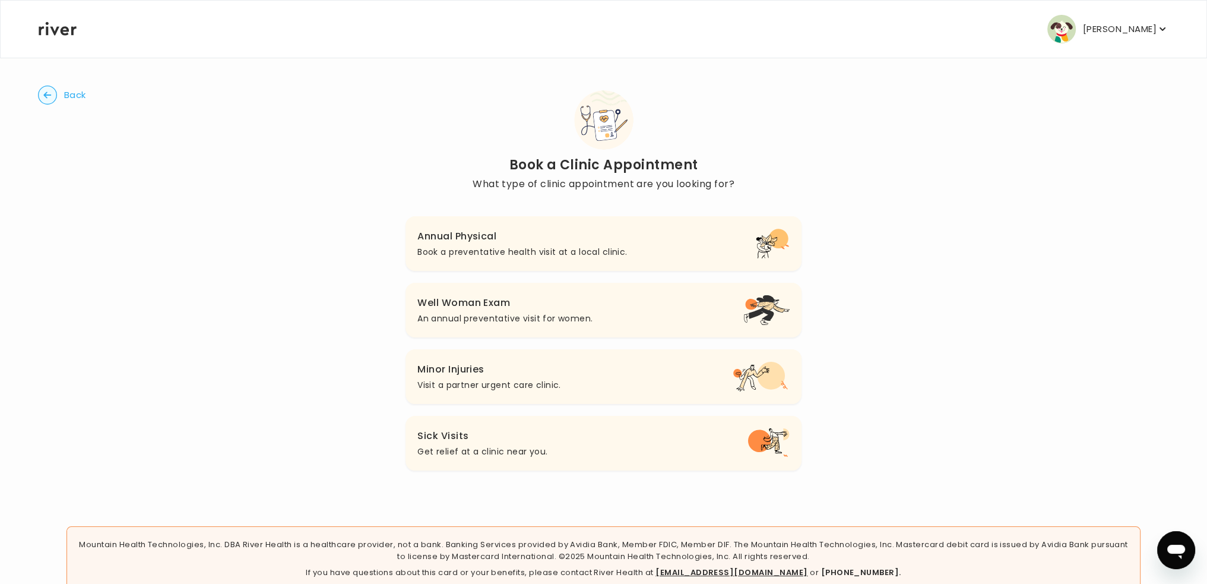
click at [478, 238] on h3 "Annual Physical" at bounding box center [522, 236] width 210 height 17
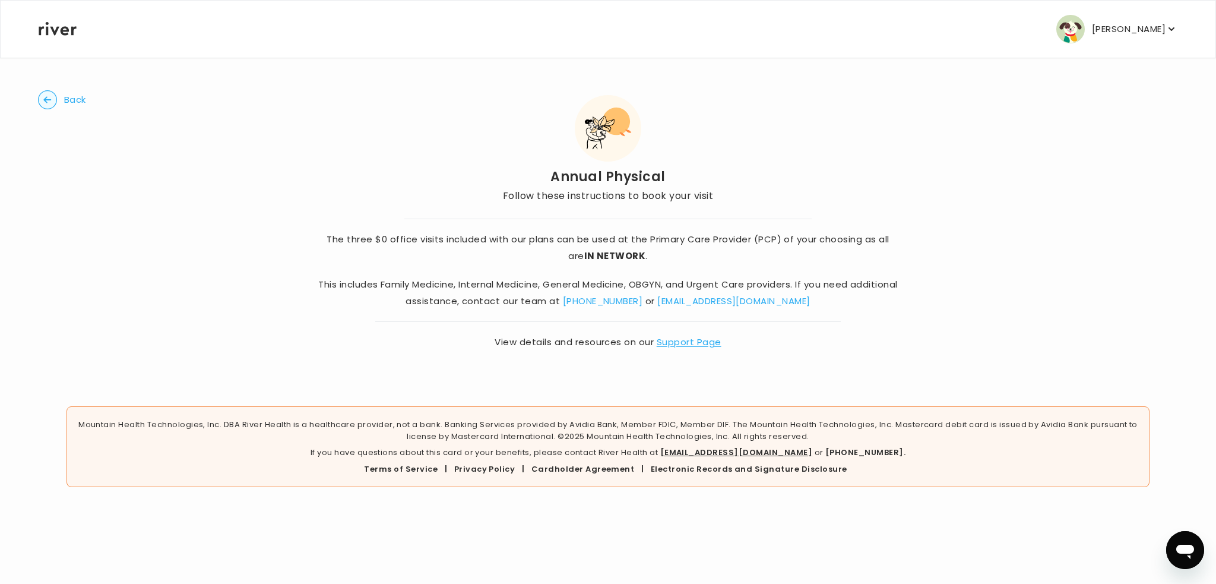
click at [52, 100] on circle "button" at bounding box center [48, 100] width 18 height 18
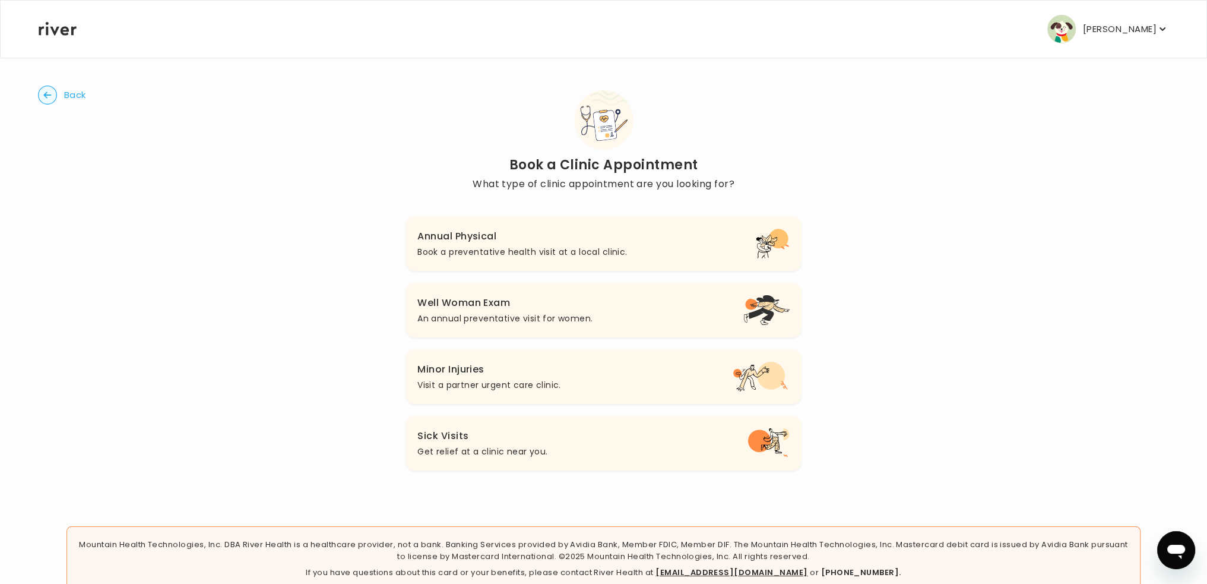
click at [546, 375] on h3 "Minor Injuries" at bounding box center [489, 369] width 144 height 17
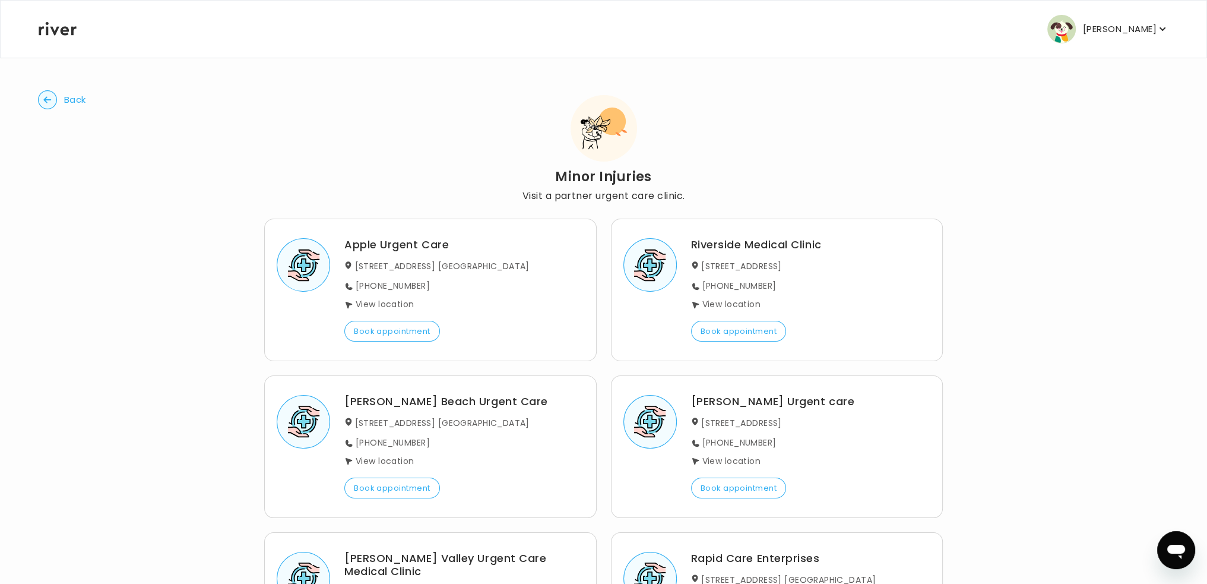
click at [85, 107] on button "Back" at bounding box center [62, 99] width 48 height 19
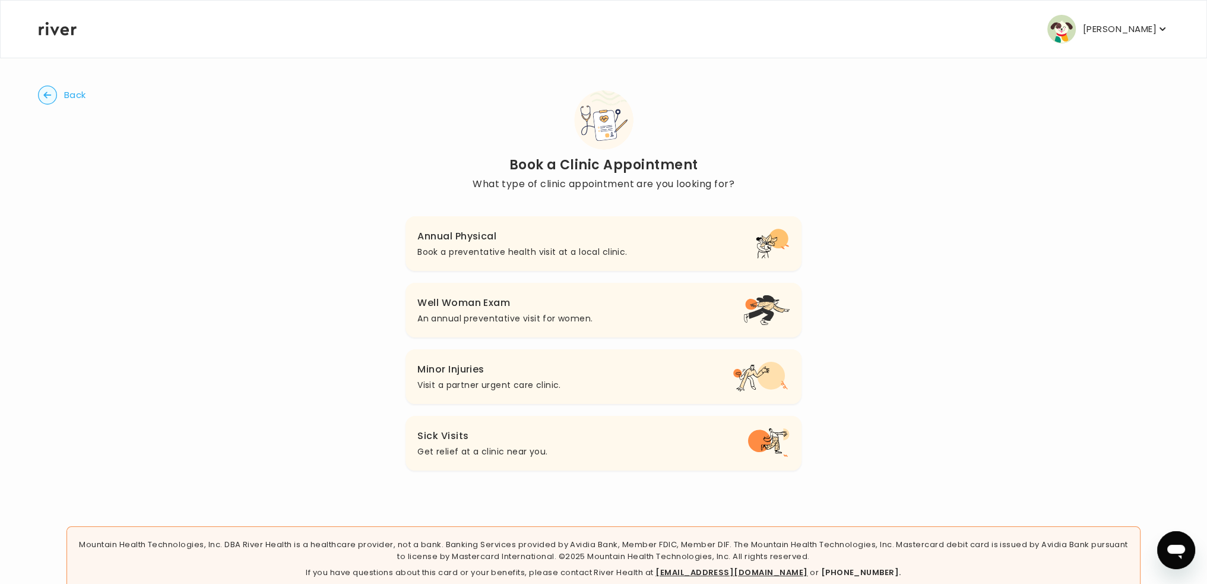
click at [67, 94] on span "Back" at bounding box center [75, 95] width 22 height 17
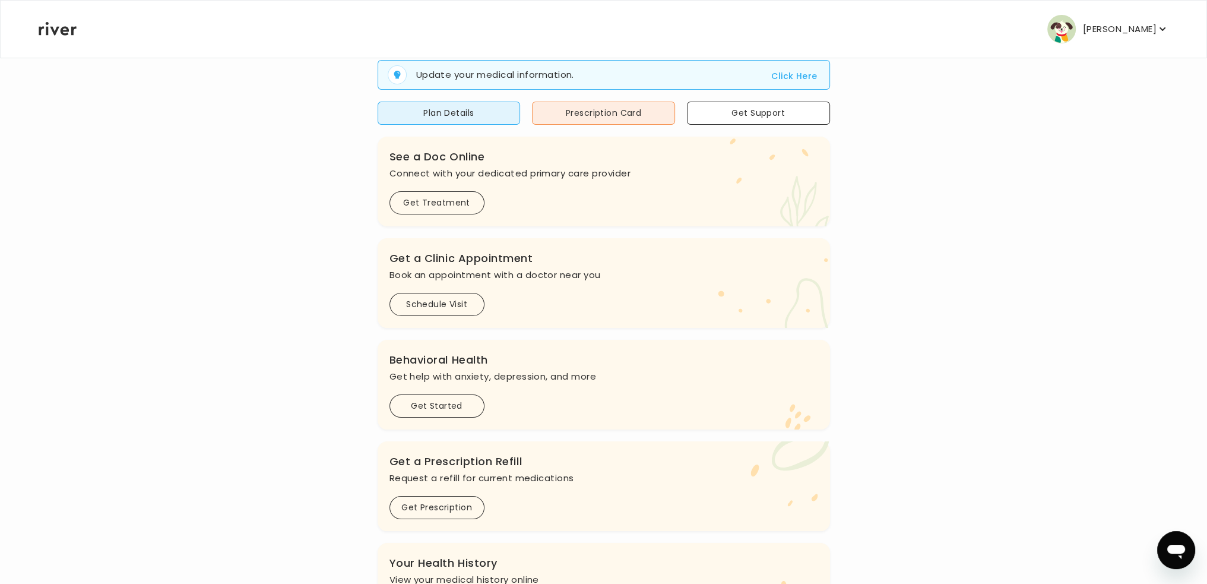
scroll to position [178, 0]
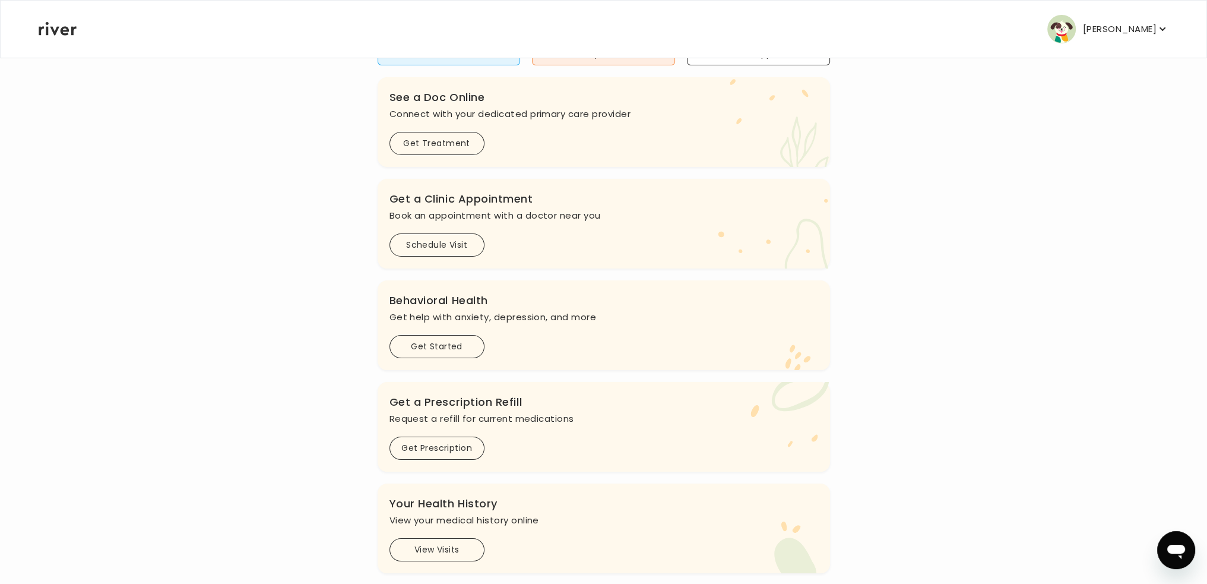
click at [466, 412] on p "Request a refill for current medications" at bounding box center [604, 418] width 429 height 17
click at [450, 439] on button "Get Prescription" at bounding box center [437, 447] width 95 height 23
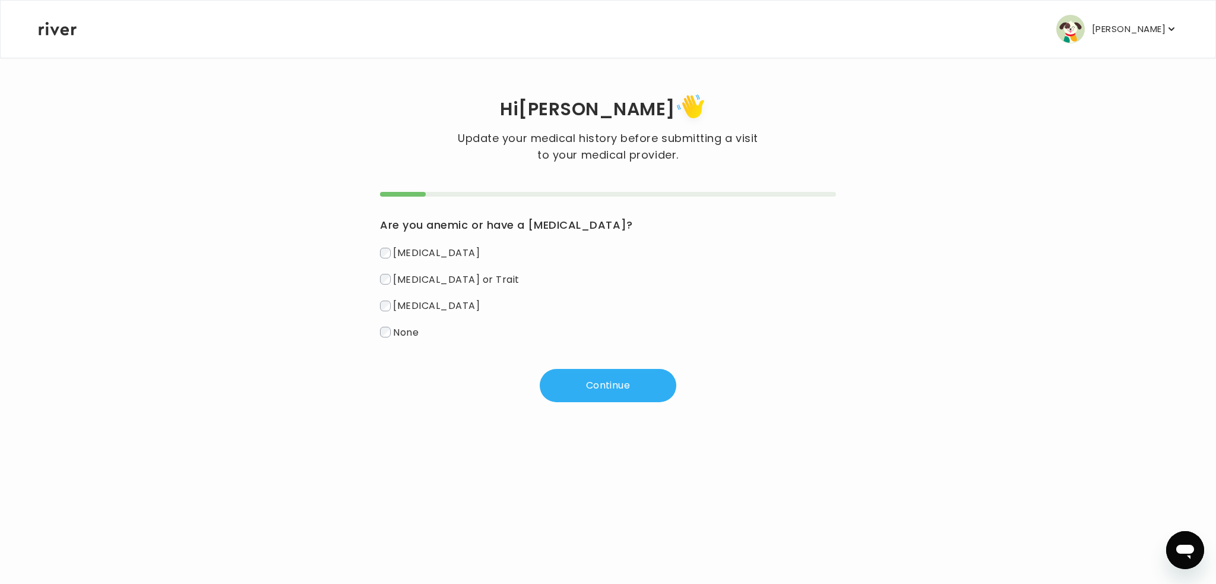
click at [409, 334] on span "None" at bounding box center [406, 332] width 26 height 14
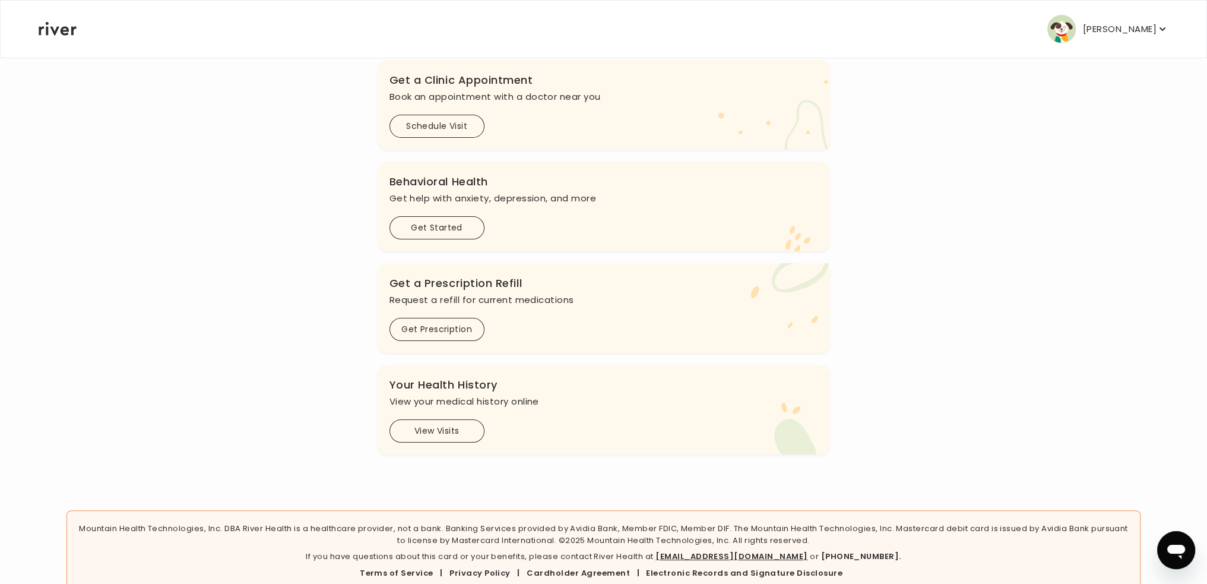
scroll to position [59, 0]
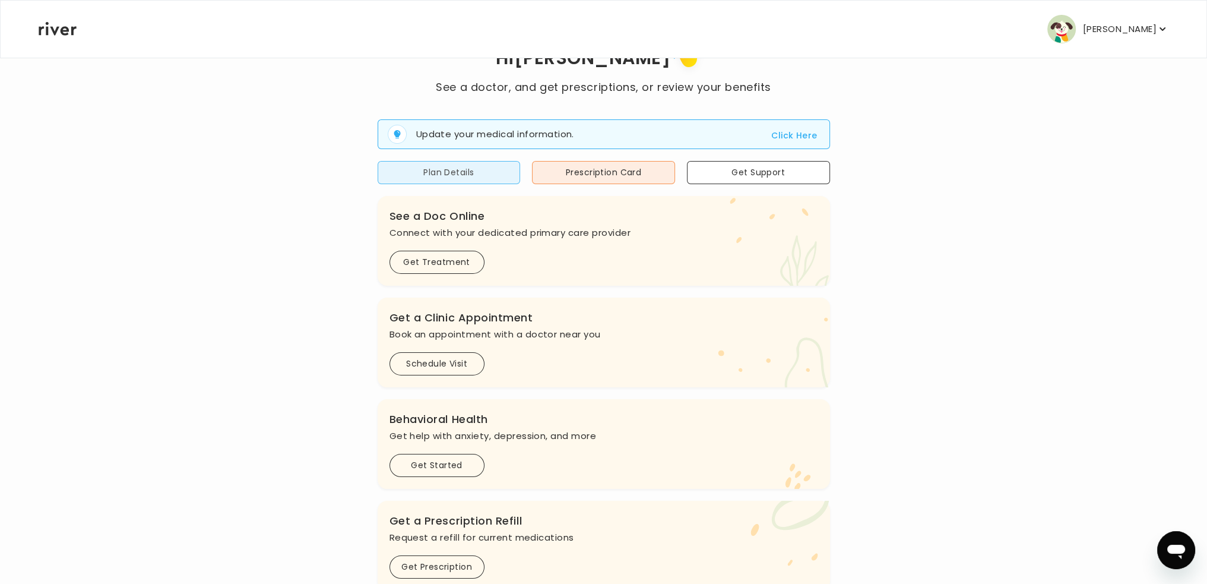
click at [517, 176] on button "Plan Details" at bounding box center [449, 172] width 143 height 23
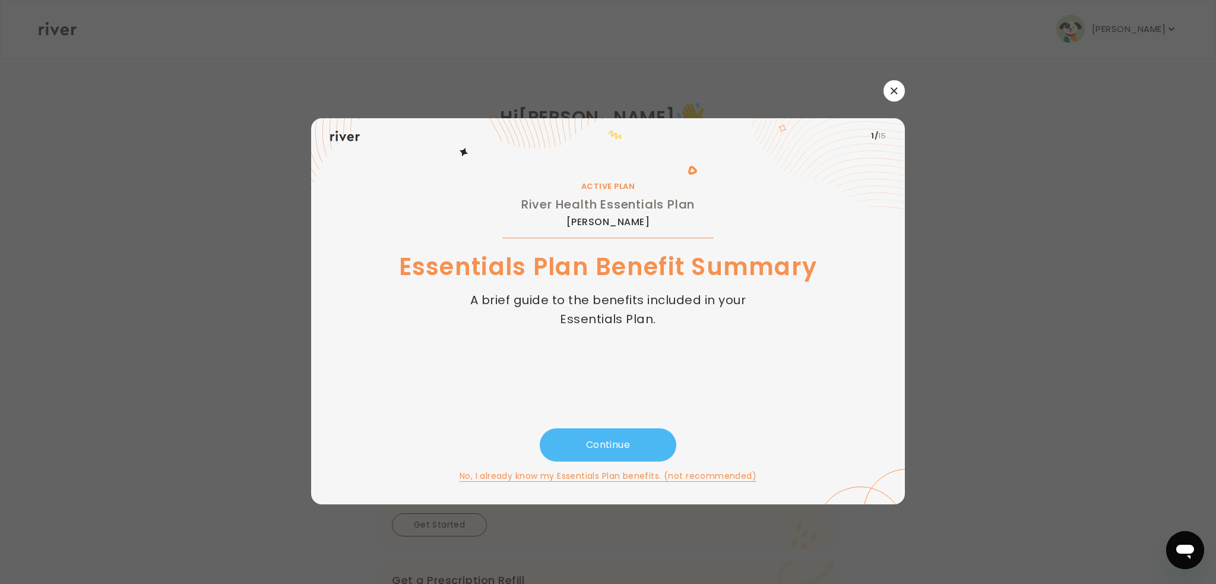
click at [608, 441] on button "Continue" at bounding box center [608, 444] width 137 height 33
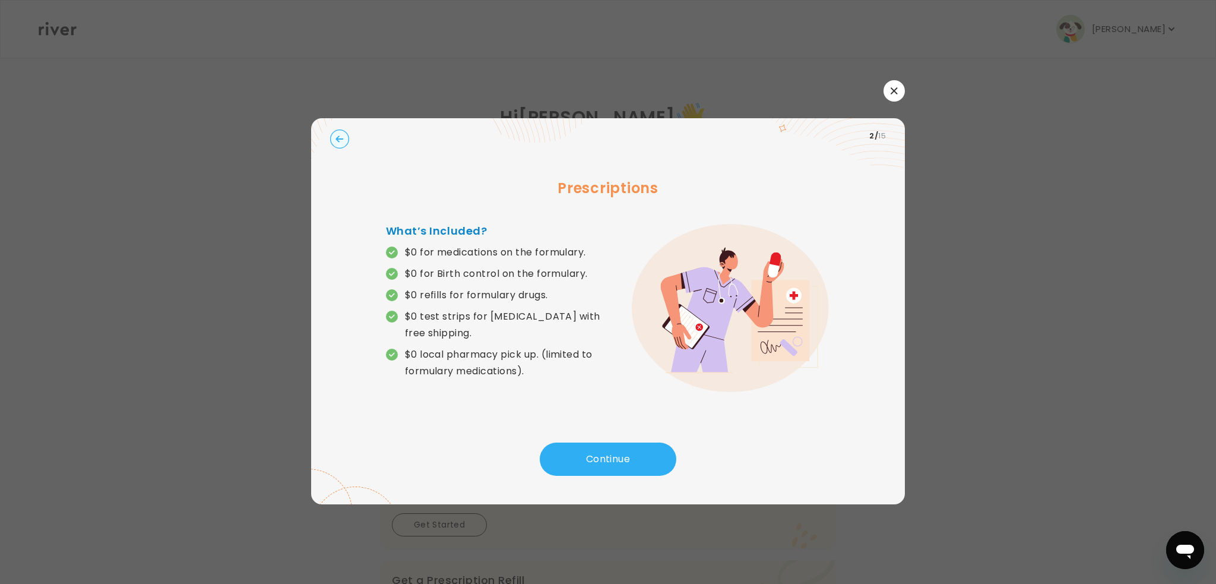
click at [888, 99] on button "button" at bounding box center [894, 90] width 21 height 21
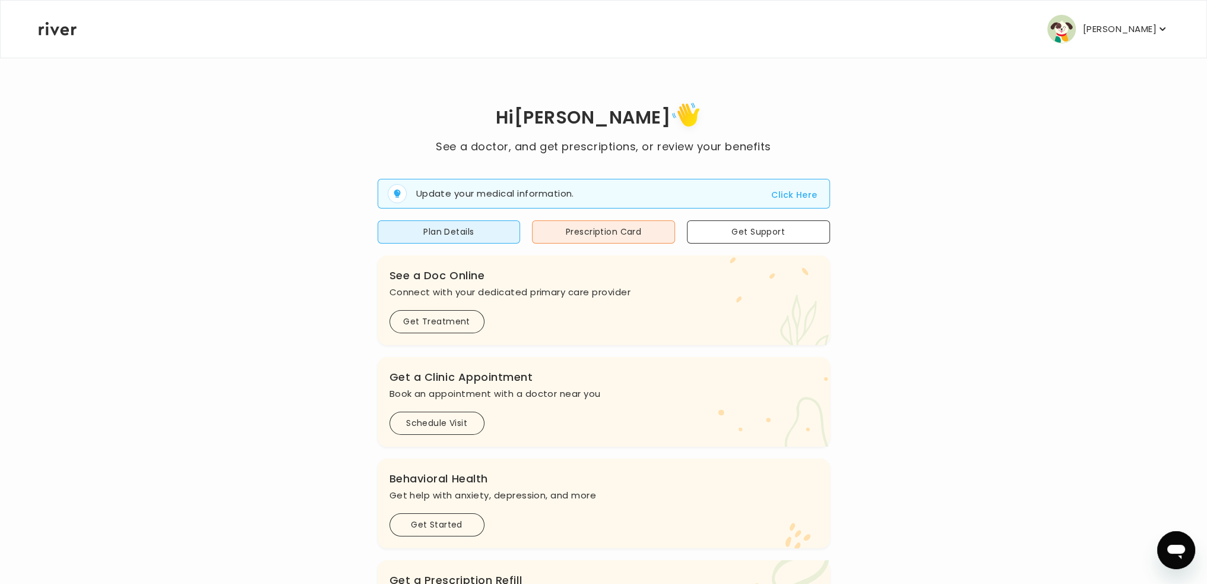
click at [1183, 26] on nav "Jose Acosta Profile Add Family Activate Card Reimbursement Terms of Service Pri…" at bounding box center [604, 29] width 1206 height 57
click at [1146, 26] on p "Jose Acosta" at bounding box center [1120, 29] width 74 height 17
click at [584, 227] on button "Prescription Card" at bounding box center [603, 231] width 143 height 23
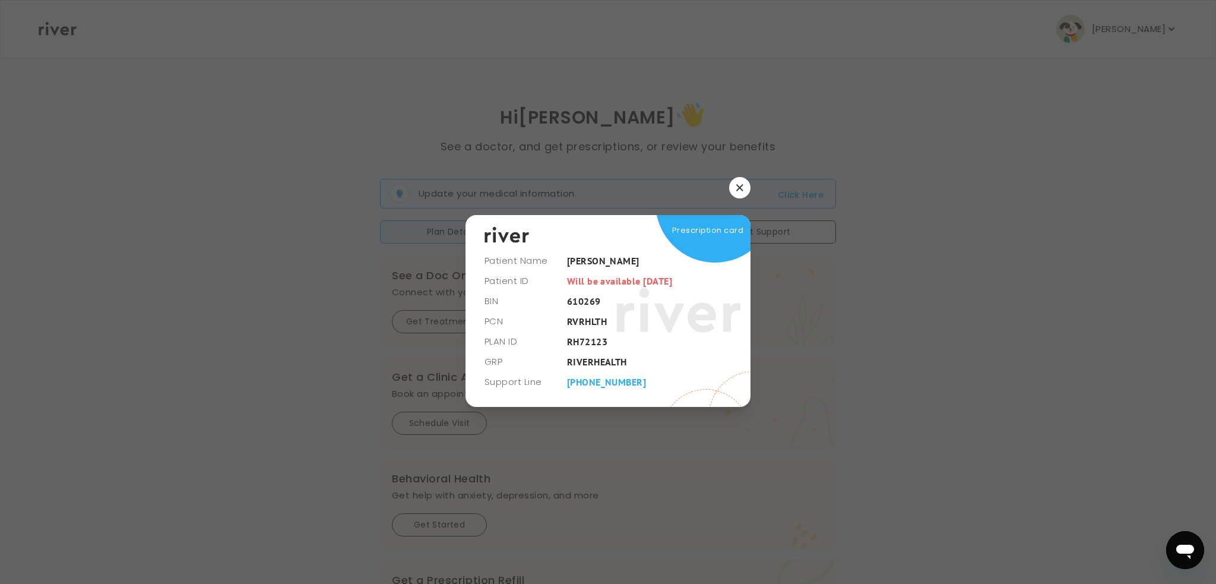
click at [742, 184] on icon "button" at bounding box center [739, 187] width 7 height 7
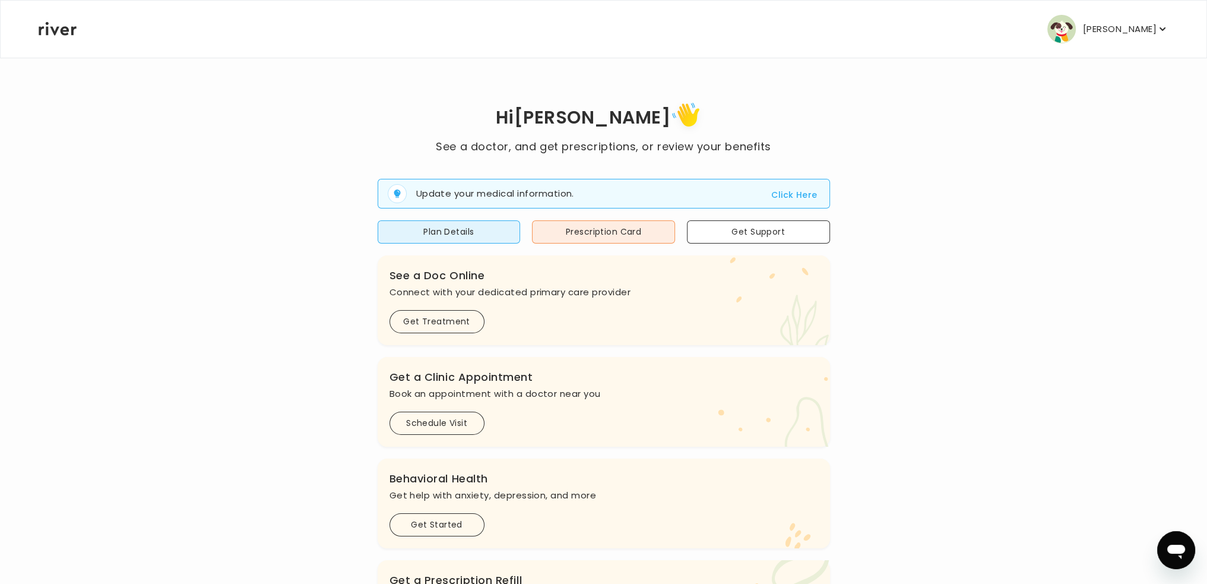
click at [772, 190] on span "Update your medical information. Click Here" at bounding box center [604, 194] width 452 height 30
click at [782, 195] on button "Click Here" at bounding box center [794, 195] width 46 height 14
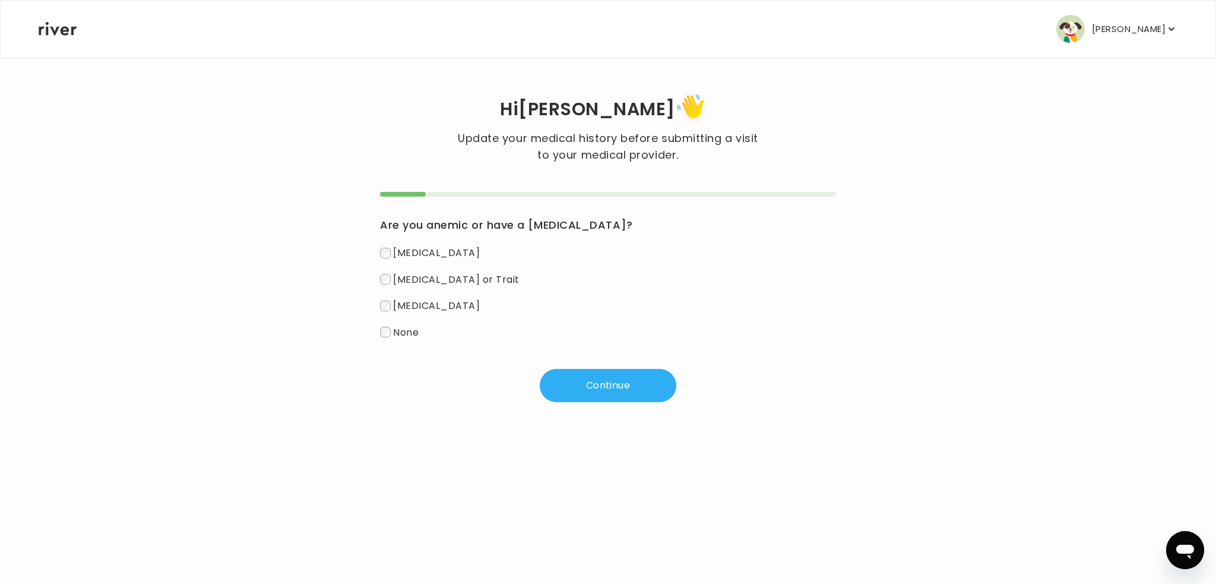
click at [414, 331] on span "None" at bounding box center [406, 332] width 26 height 14
click at [641, 388] on button "Continue" at bounding box center [608, 385] width 137 height 33
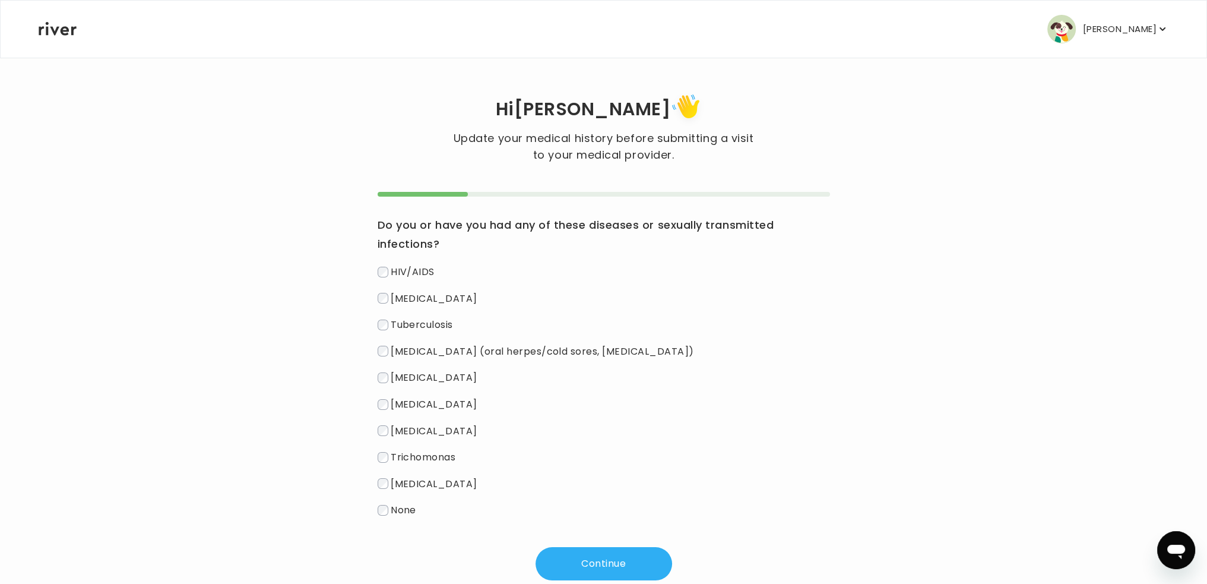
scroll to position [31, 0]
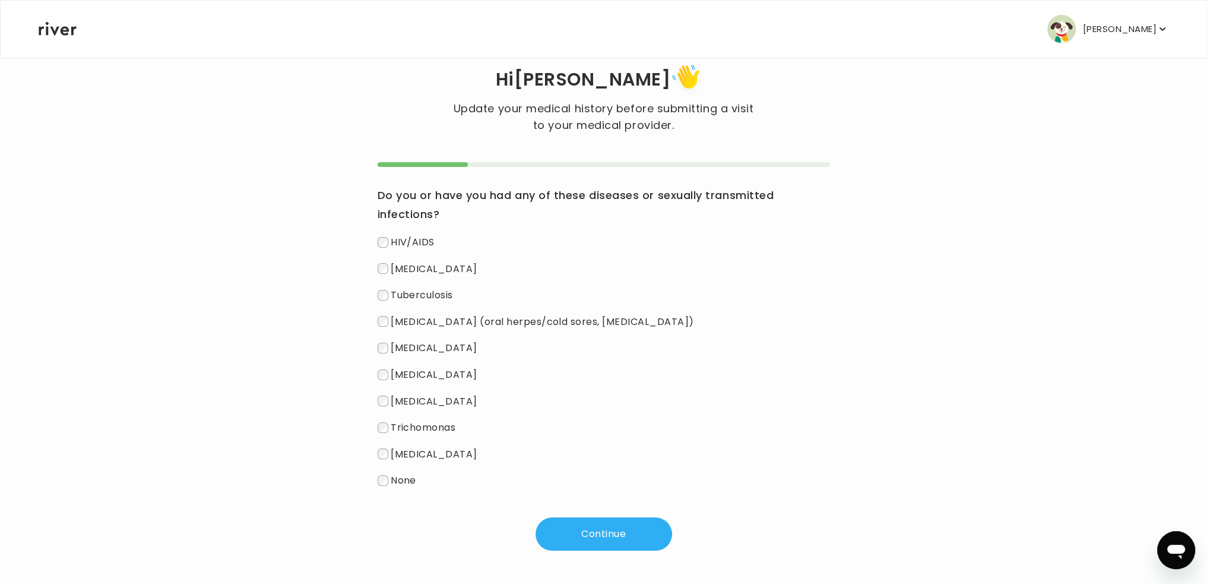
click at [404, 475] on span "None" at bounding box center [404, 480] width 26 height 14
click at [589, 529] on button "Continue" at bounding box center [604, 533] width 137 height 33
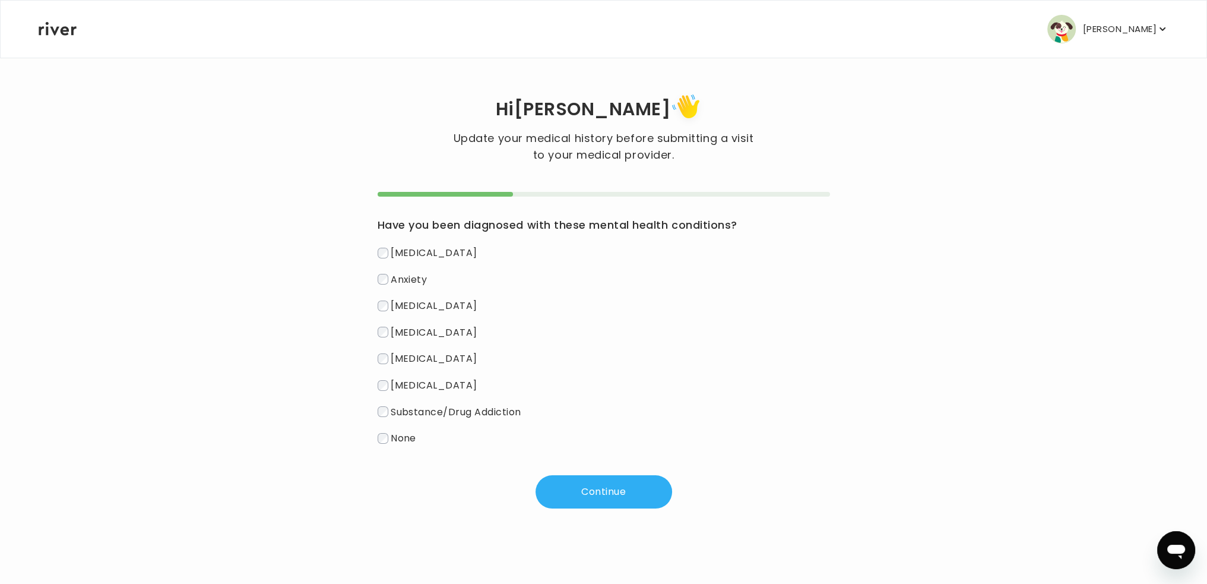
scroll to position [0, 0]
click at [413, 441] on span "None" at bounding box center [406, 438] width 26 height 14
click at [578, 477] on button "Continue" at bounding box center [608, 491] width 137 height 33
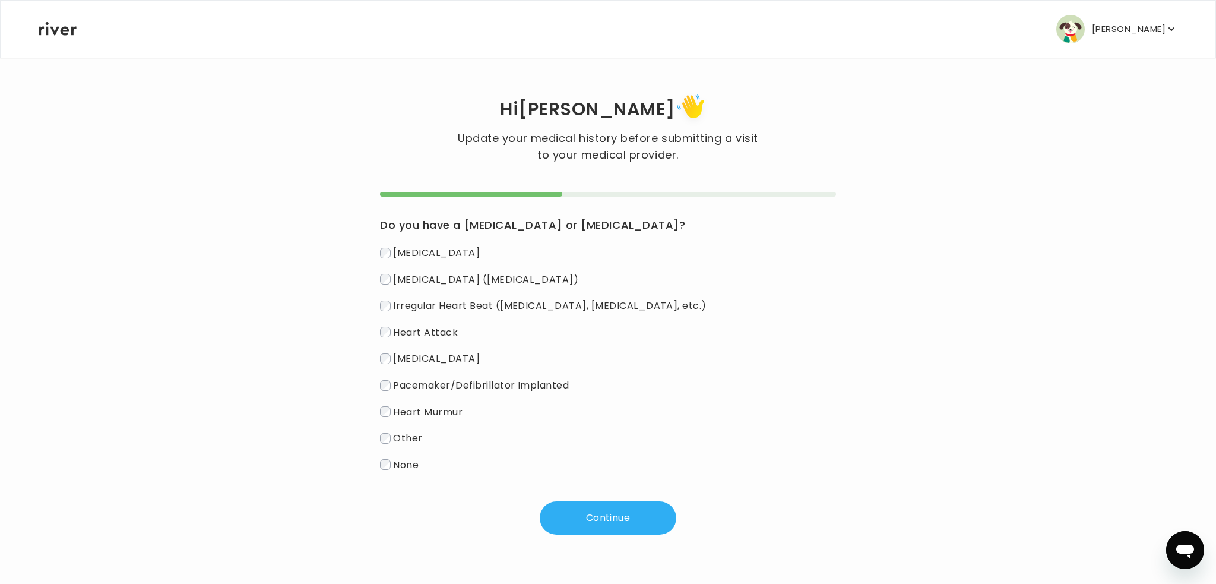
click at [468, 279] on span "Hypertension (High Blood Pressure)" at bounding box center [485, 279] width 185 height 14
click at [654, 516] on button "Continue" at bounding box center [608, 517] width 137 height 33
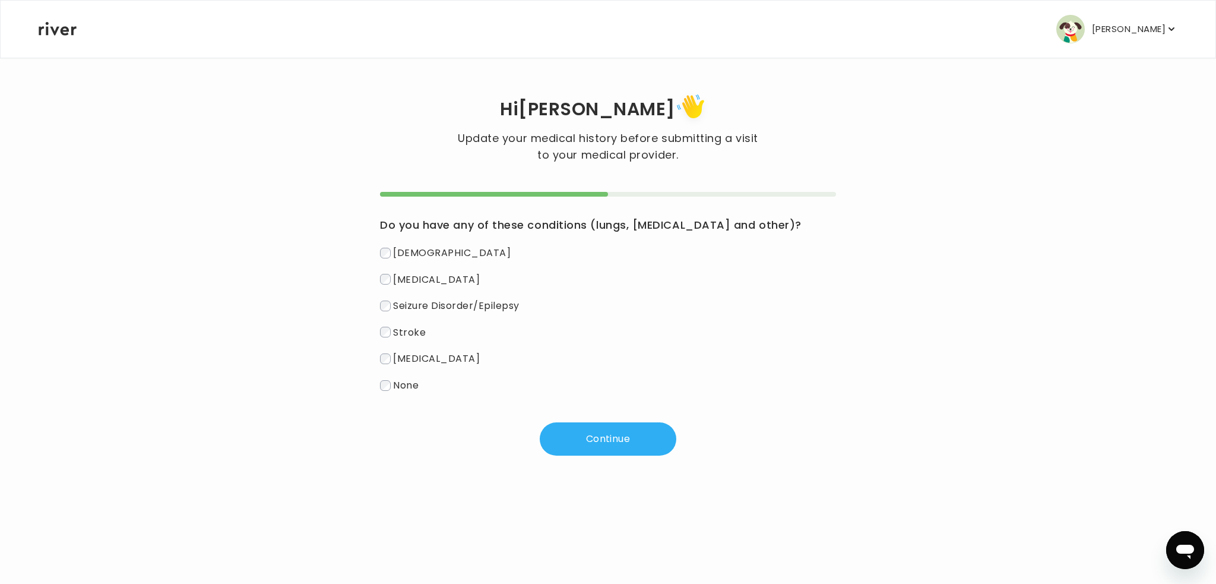
click at [409, 251] on span "Asthma" at bounding box center [452, 253] width 118 height 14
click at [570, 446] on button "Continue" at bounding box center [608, 438] width 137 height 33
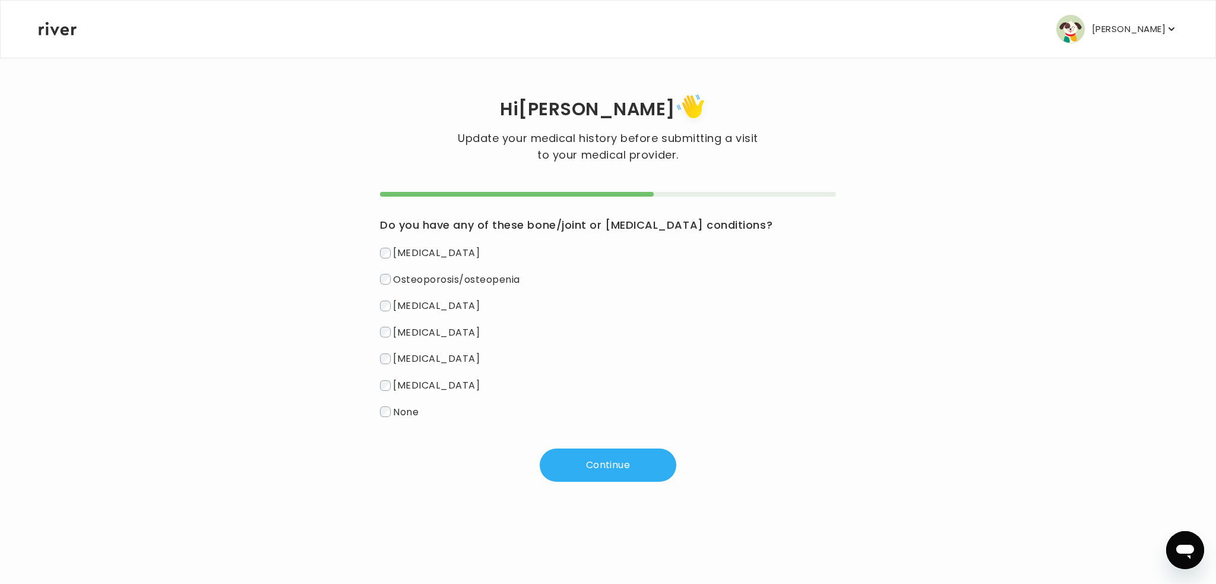
click at [406, 415] on span "None" at bounding box center [406, 411] width 26 height 14
click at [615, 476] on button "Continue" at bounding box center [608, 464] width 137 height 33
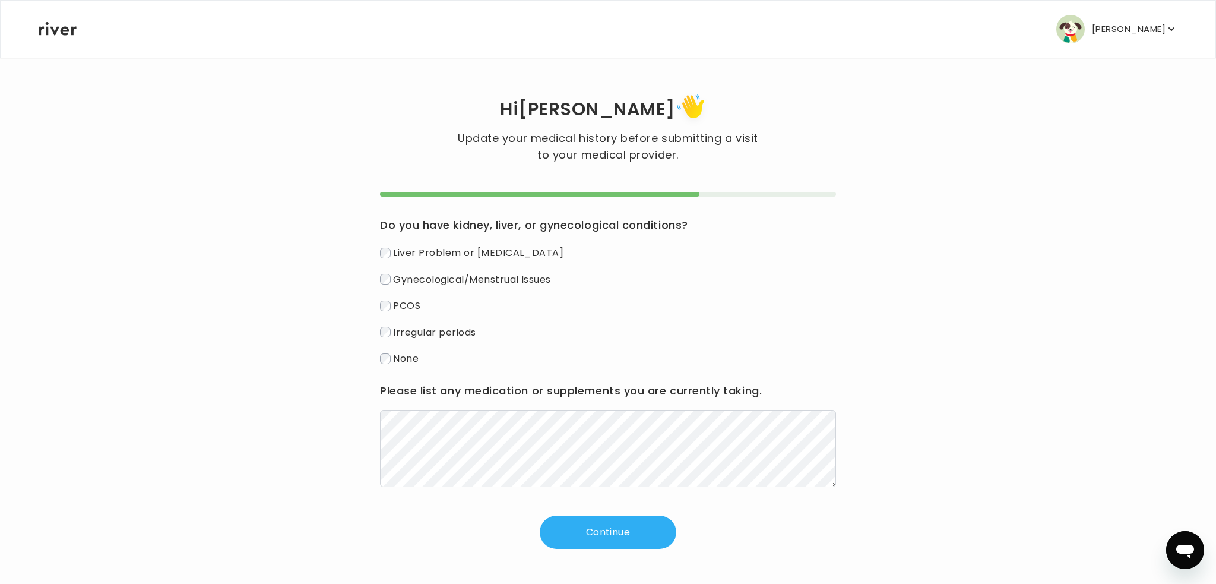
click at [412, 367] on label "None" at bounding box center [608, 358] width 456 height 17
click at [591, 567] on div "Hi Jose Update your medical history before submitting a visit to your medical p…" at bounding box center [608, 319] width 1140 height 525
click at [583, 535] on button "Continue" at bounding box center [608, 531] width 137 height 33
click at [653, 527] on button "Continue" at bounding box center [608, 531] width 137 height 33
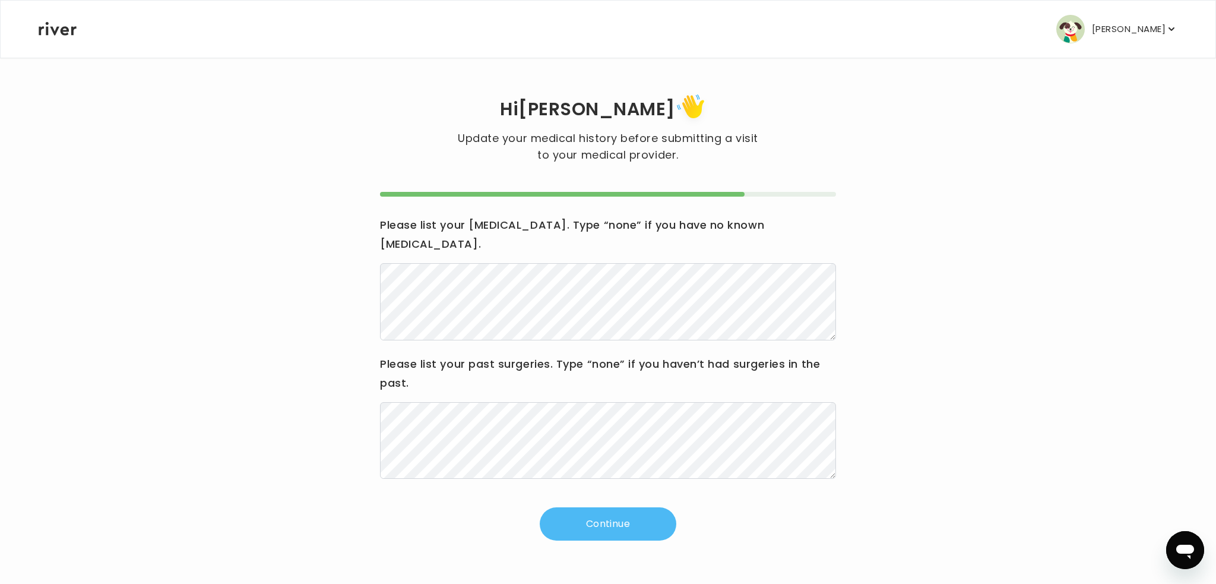
click at [651, 512] on button "Continue" at bounding box center [608, 523] width 137 height 33
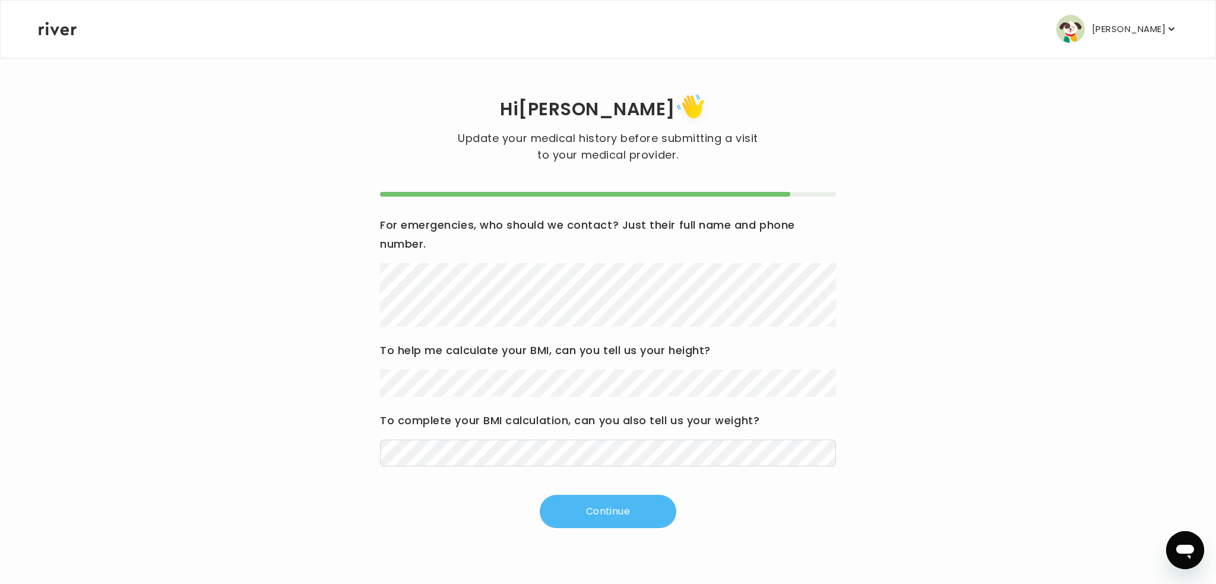
click at [650, 510] on button "Continue" at bounding box center [608, 511] width 137 height 33
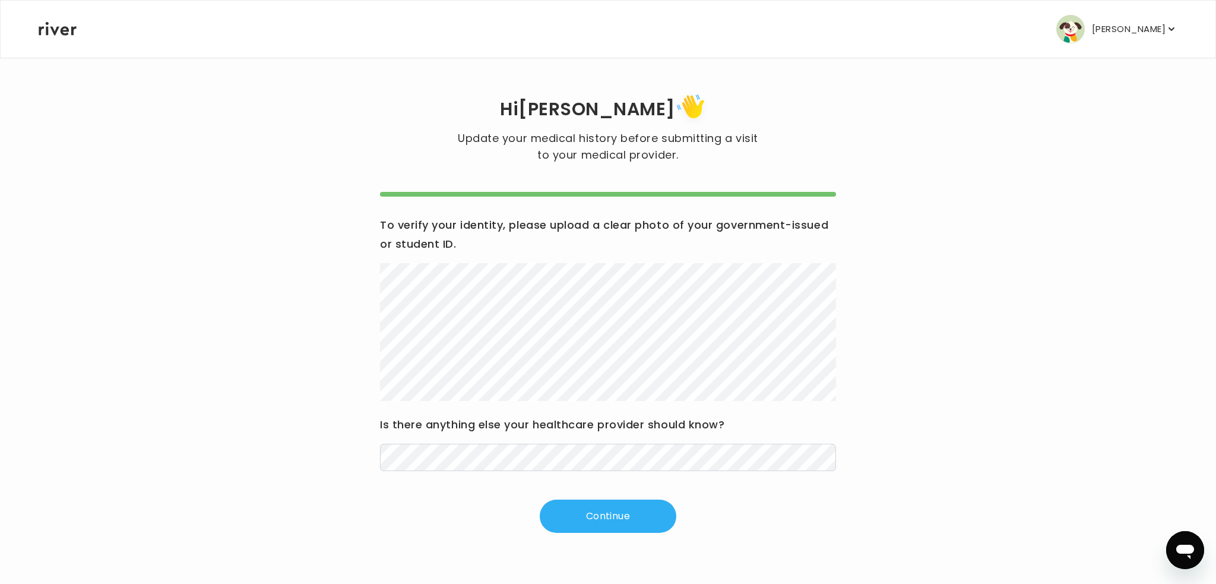
click at [444, 527] on div "Continue" at bounding box center [608, 515] width 456 height 33
click at [621, 514] on button "Continue" at bounding box center [608, 515] width 137 height 33
